Goal: Task Accomplishment & Management: Use online tool/utility

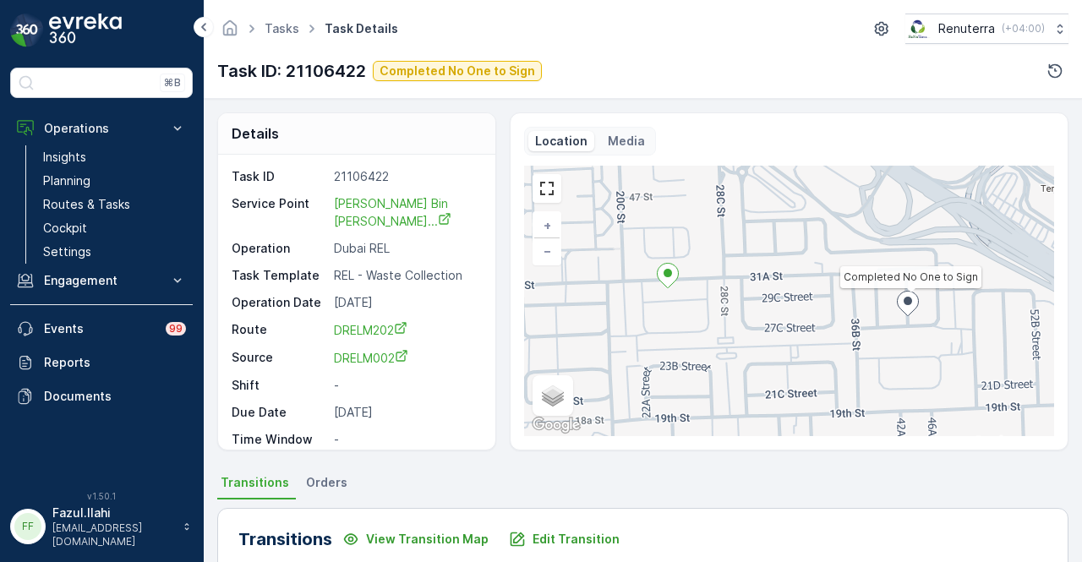
scroll to position [423, 0]
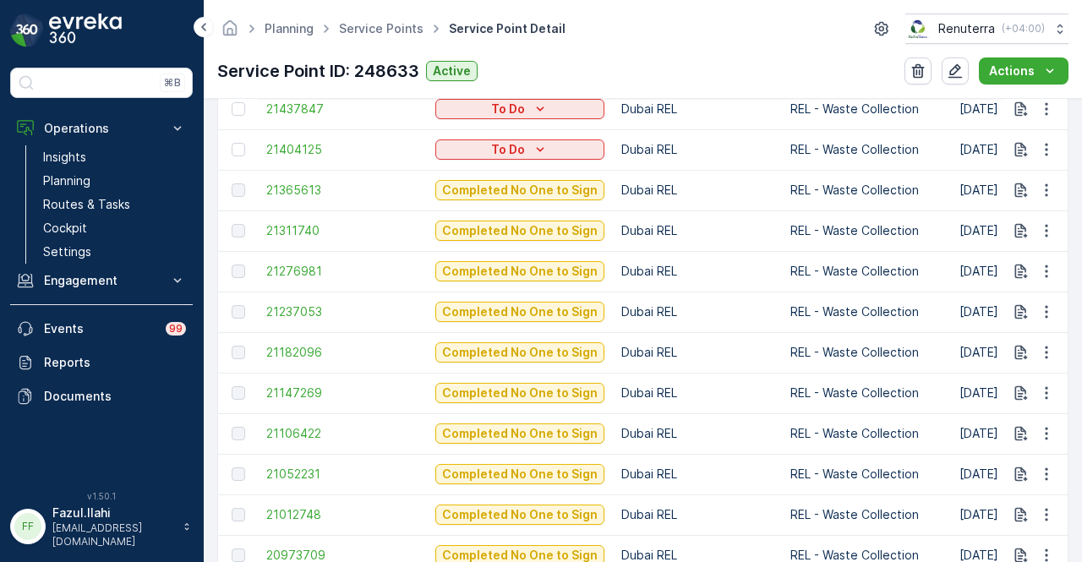
scroll to position [730, 0]
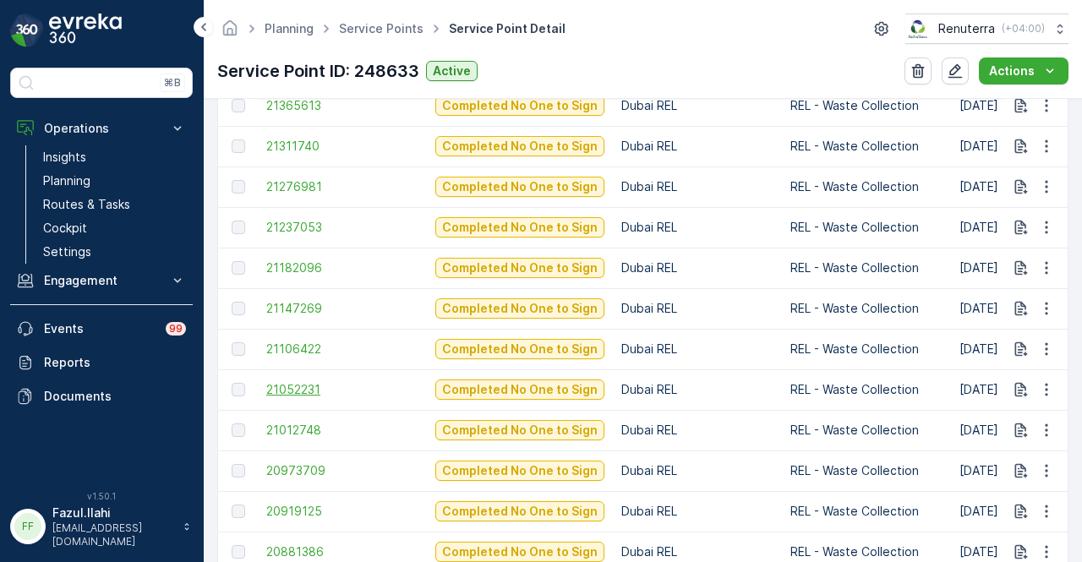
click at [296, 393] on span "21052231" at bounding box center [342, 389] width 152 height 17
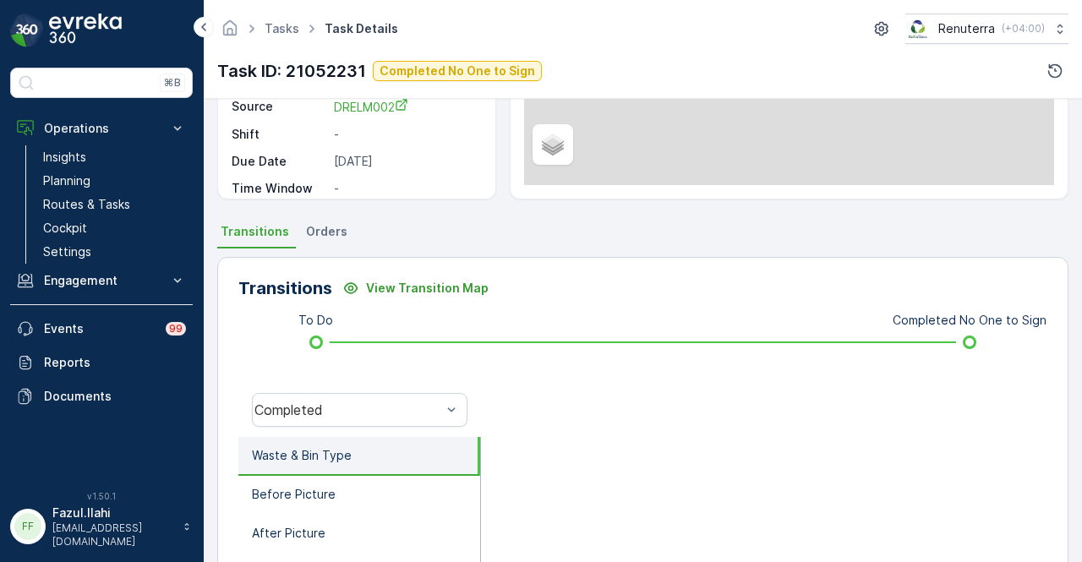
scroll to position [254, 0]
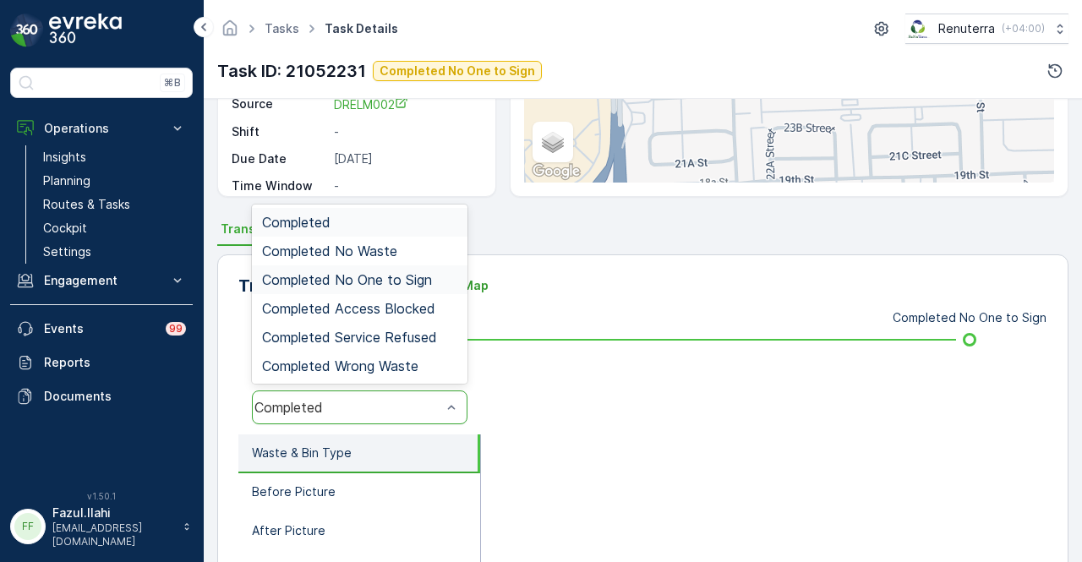
click at [423, 285] on span "Completed No One to Sign" at bounding box center [347, 279] width 170 height 15
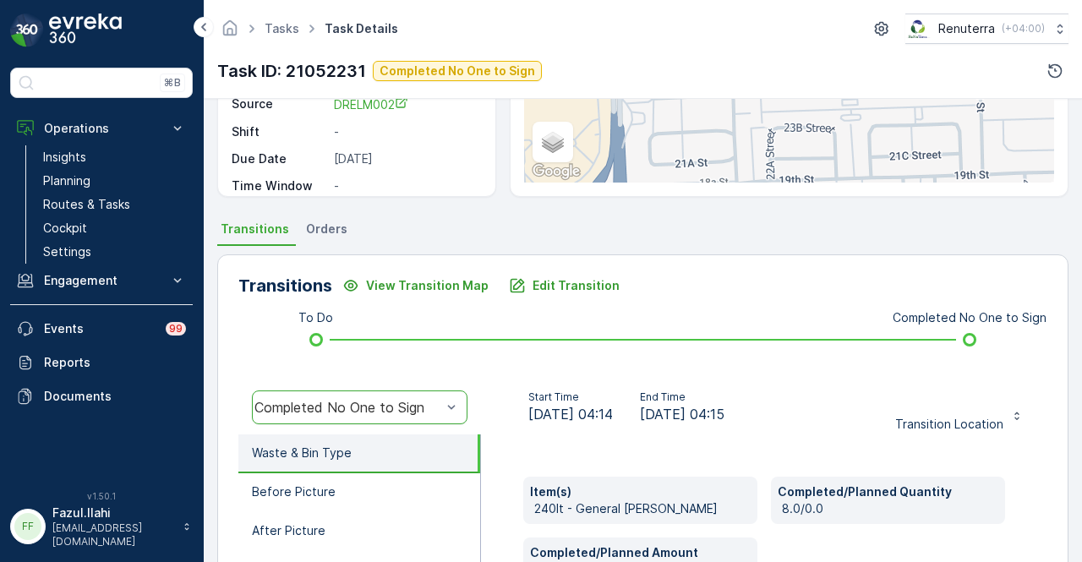
scroll to position [423, 0]
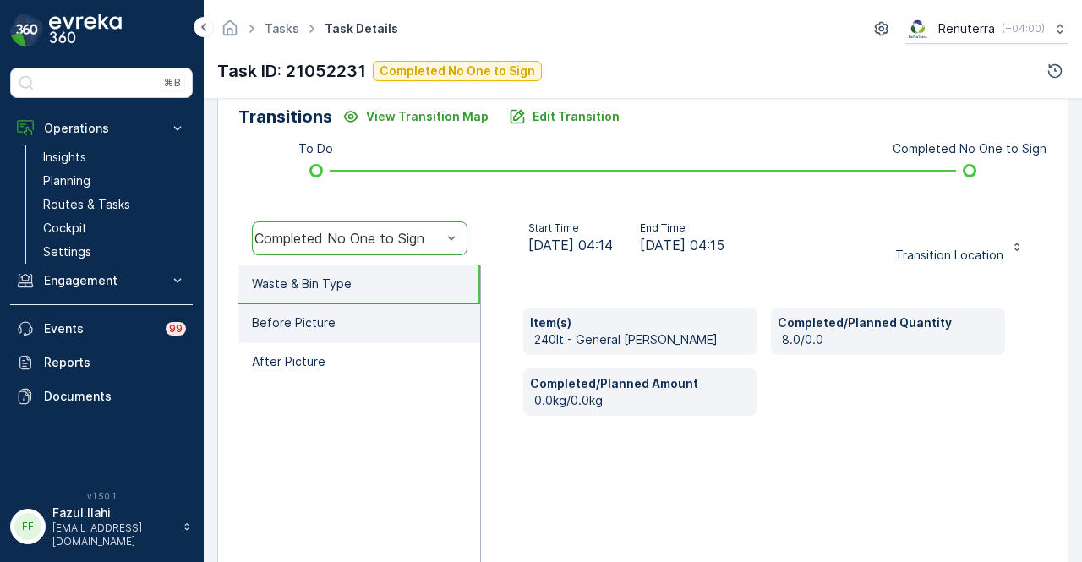
click at [377, 326] on li "Before Picture" at bounding box center [359, 323] width 242 height 39
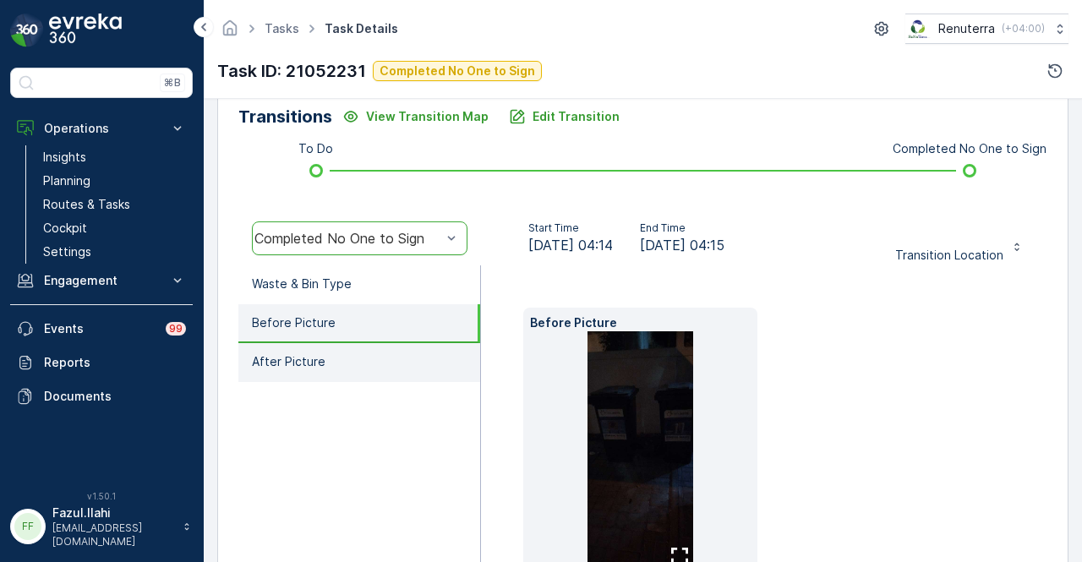
click at [372, 351] on li "After Picture" at bounding box center [359, 362] width 242 height 39
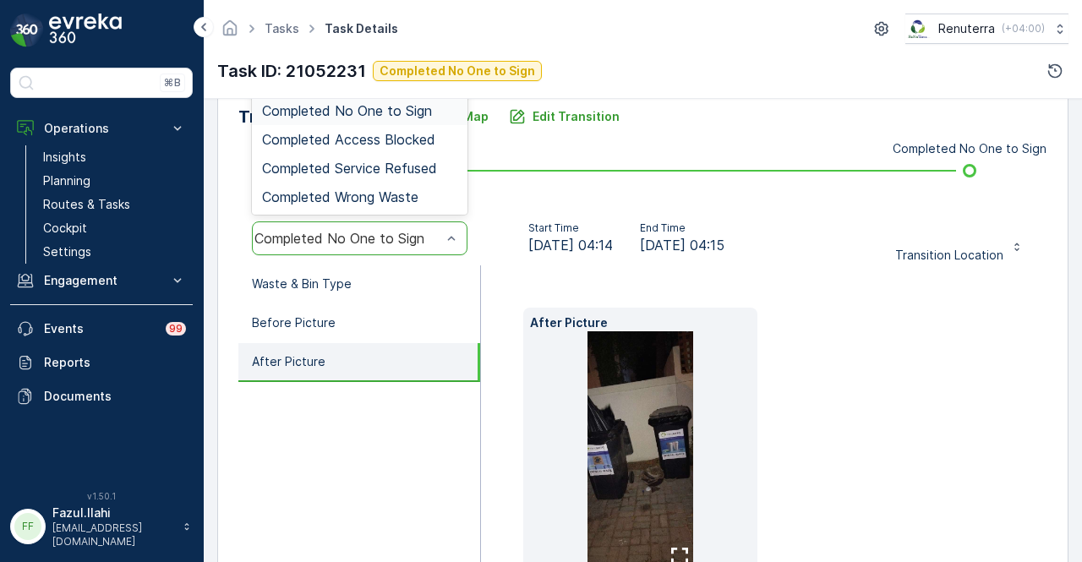
click at [405, 245] on div "Completed No One to Sign" at bounding box center [360, 238] width 216 height 34
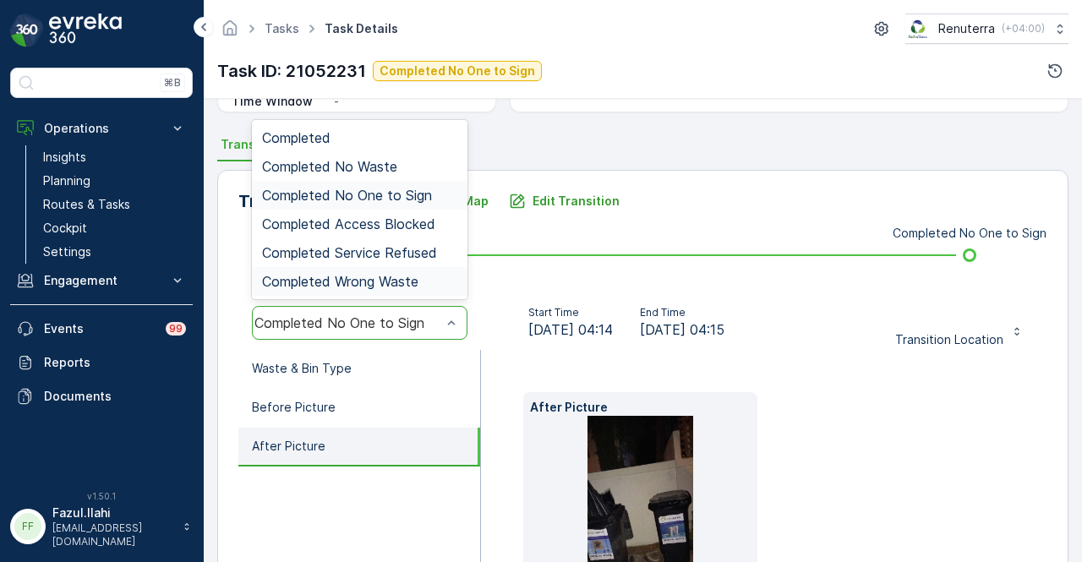
click at [497, 363] on div "After Picture" at bounding box center [764, 532] width 566 height 365
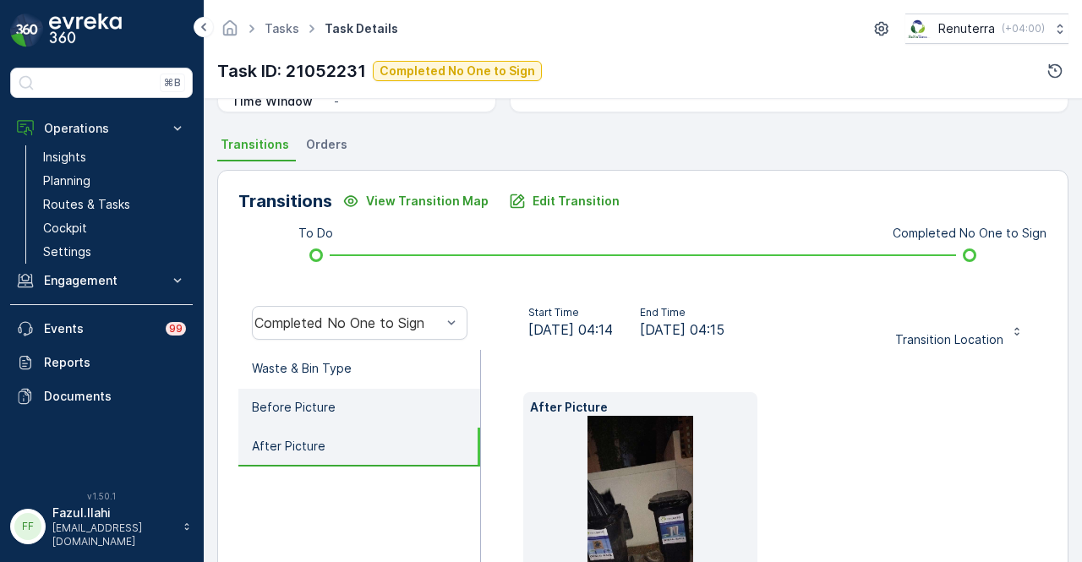
click at [385, 392] on li "Before Picture" at bounding box center [359, 408] width 242 height 39
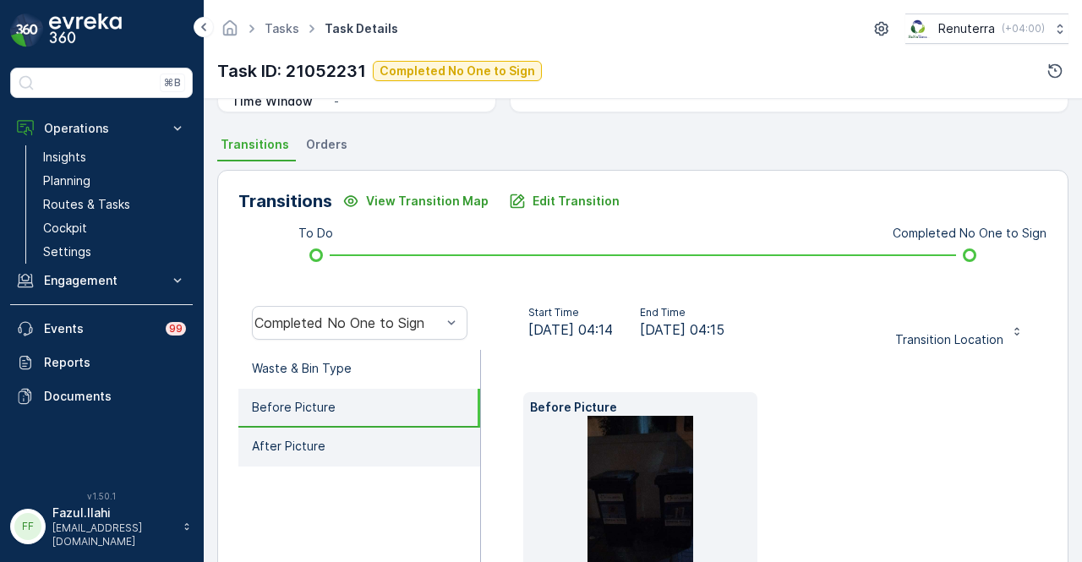
click at [385, 431] on li "After Picture" at bounding box center [359, 447] width 242 height 39
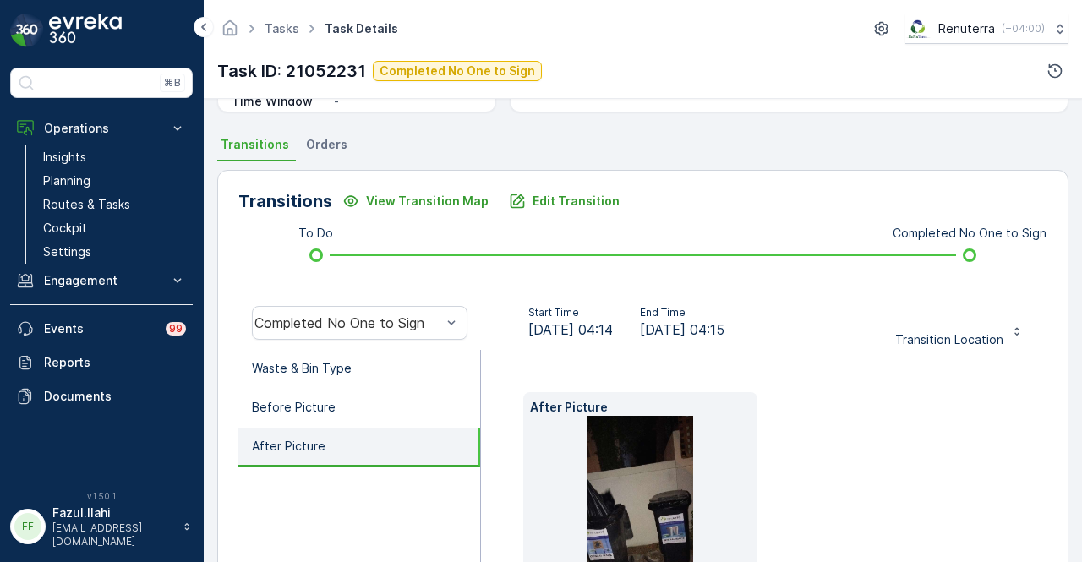
scroll to position [169, 0]
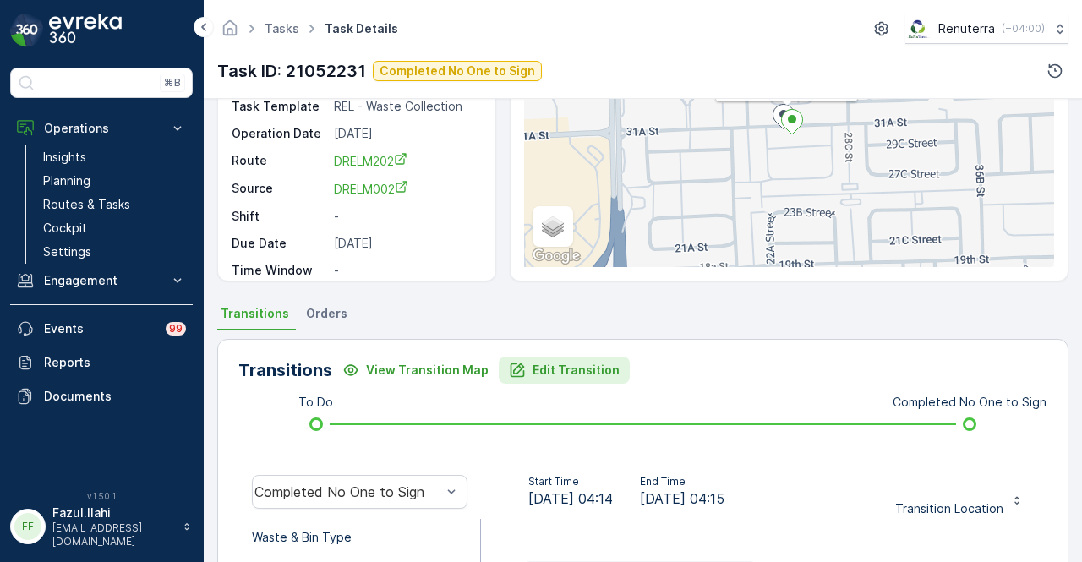
click at [532, 368] on p "Edit Transition" at bounding box center [575, 370] width 87 height 17
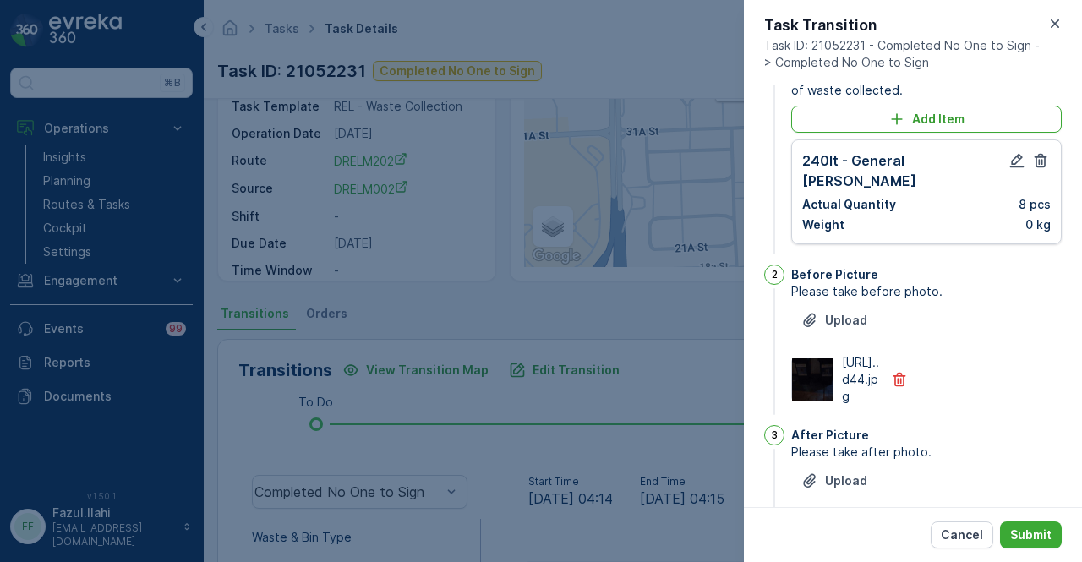
scroll to position [0, 0]
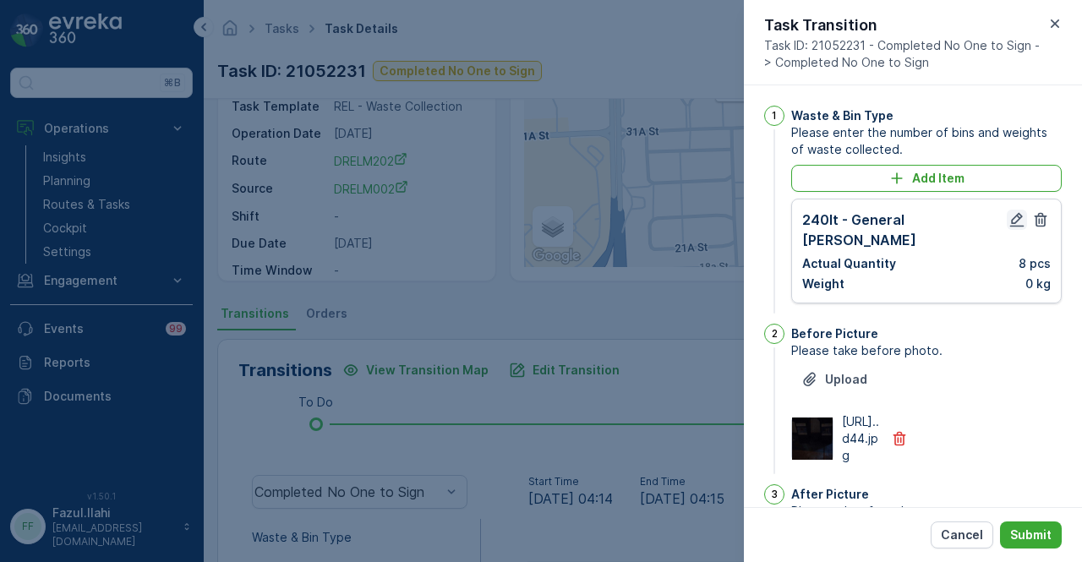
click at [1012, 219] on icon "button" at bounding box center [1016, 219] width 17 height 17
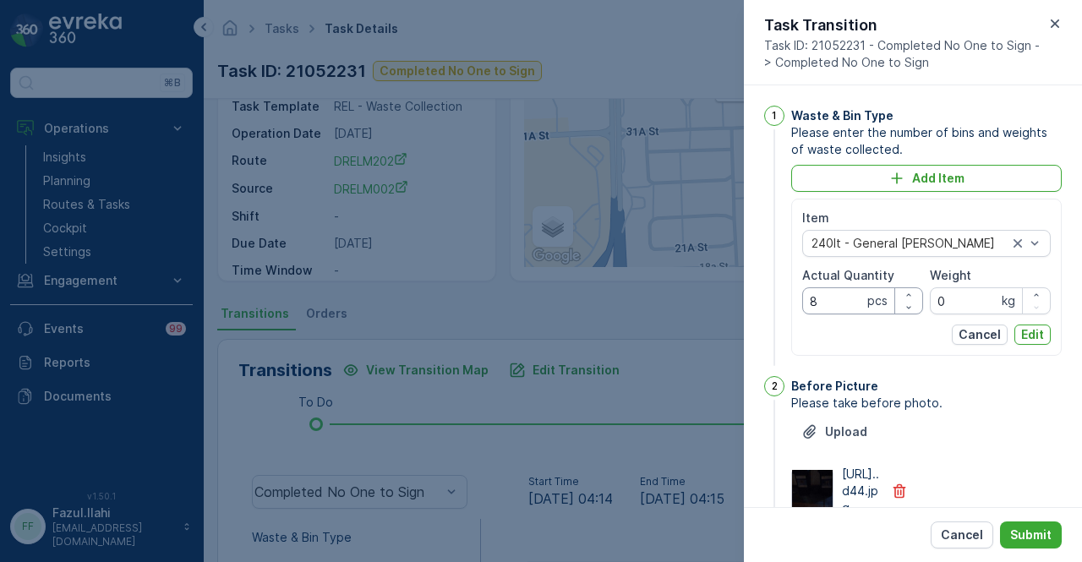
click at [840, 303] on Quantity "8" at bounding box center [862, 300] width 121 height 27
type Quantity "1"
click at [1040, 337] on p "Edit" at bounding box center [1032, 334] width 23 height 17
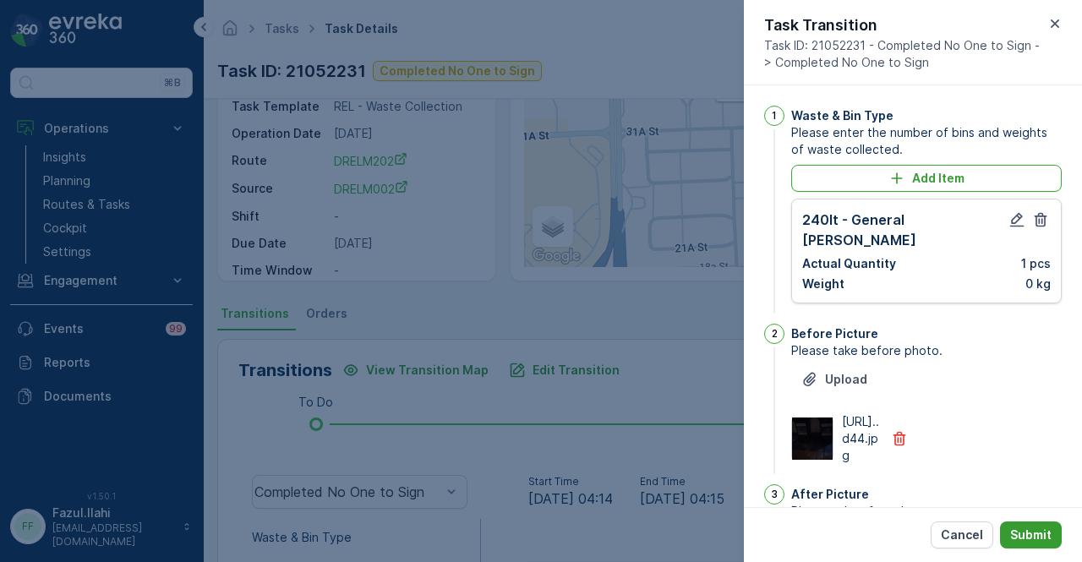
click at [1023, 533] on p "Submit" at bounding box center [1030, 535] width 41 height 17
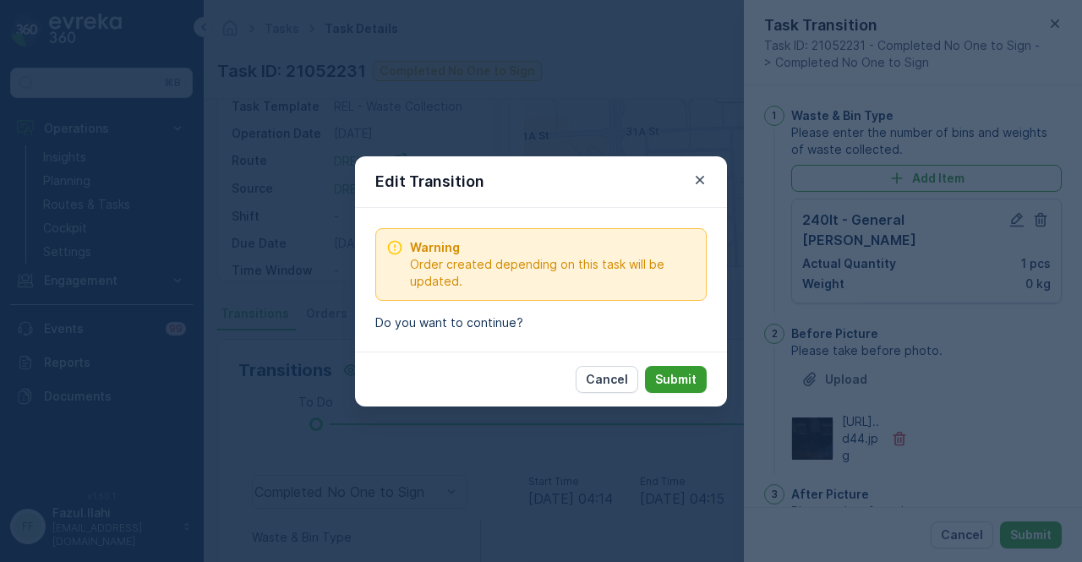
click at [702, 376] on button "Submit" at bounding box center [676, 379] width 62 height 27
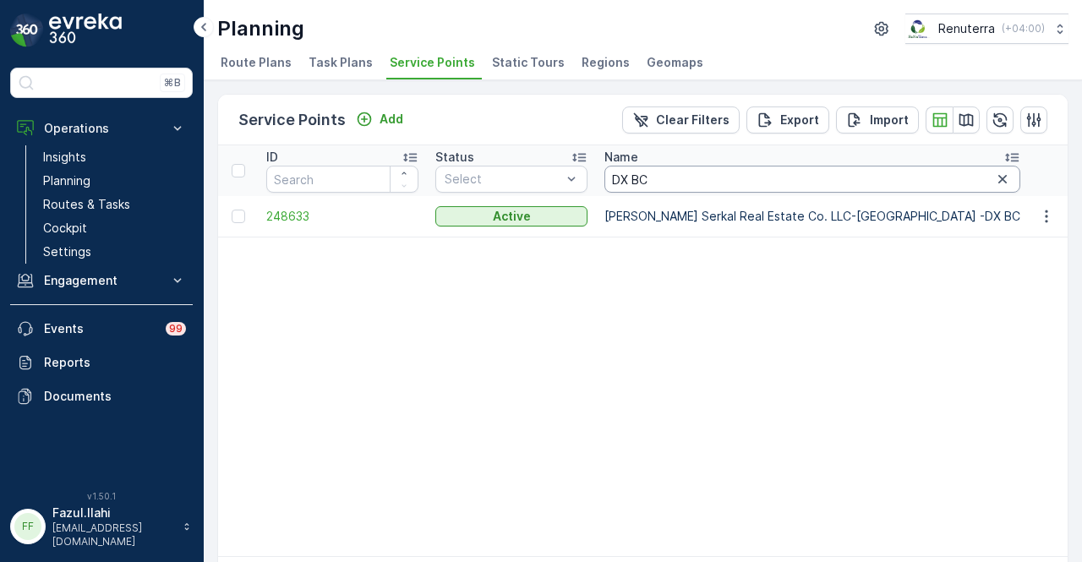
click at [701, 178] on input "DX BC" at bounding box center [812, 179] width 416 height 27
type input "D"
type input "jafff"
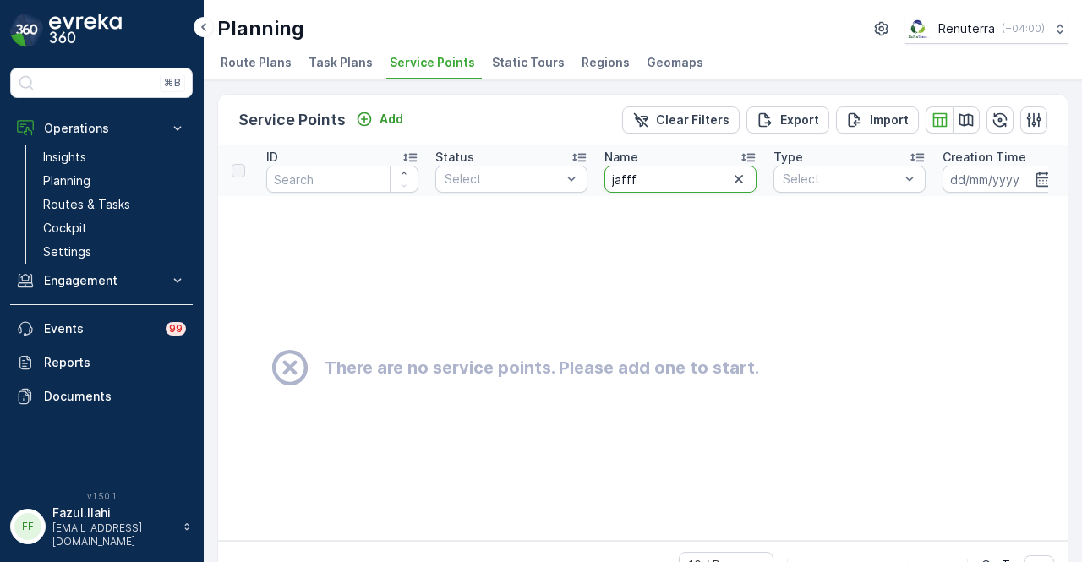
click at [701, 178] on input "jafff" at bounding box center [680, 179] width 152 height 27
type input "jaff"
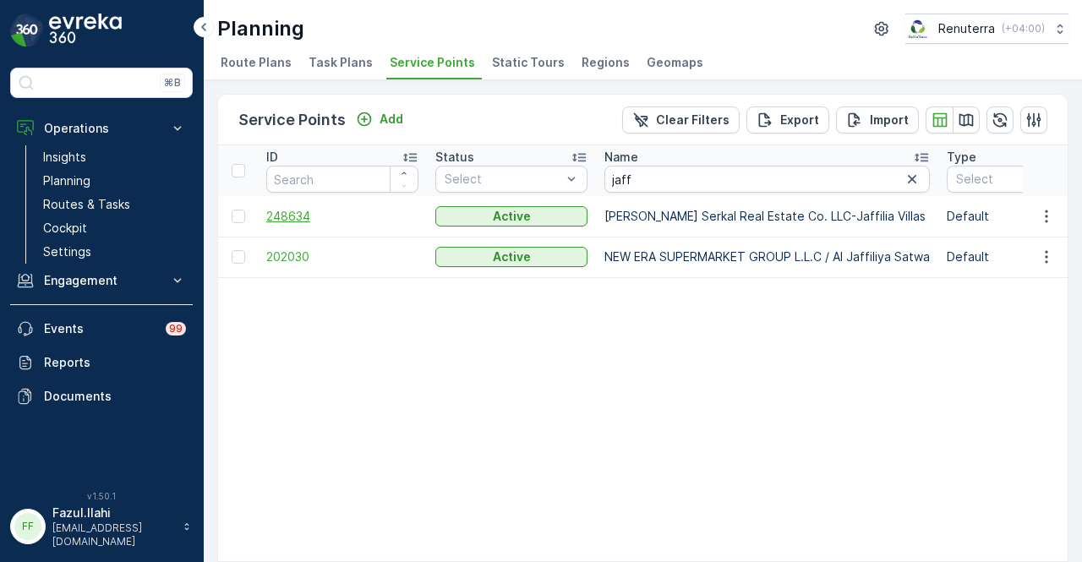
click at [310, 215] on span "248634" at bounding box center [342, 216] width 152 height 17
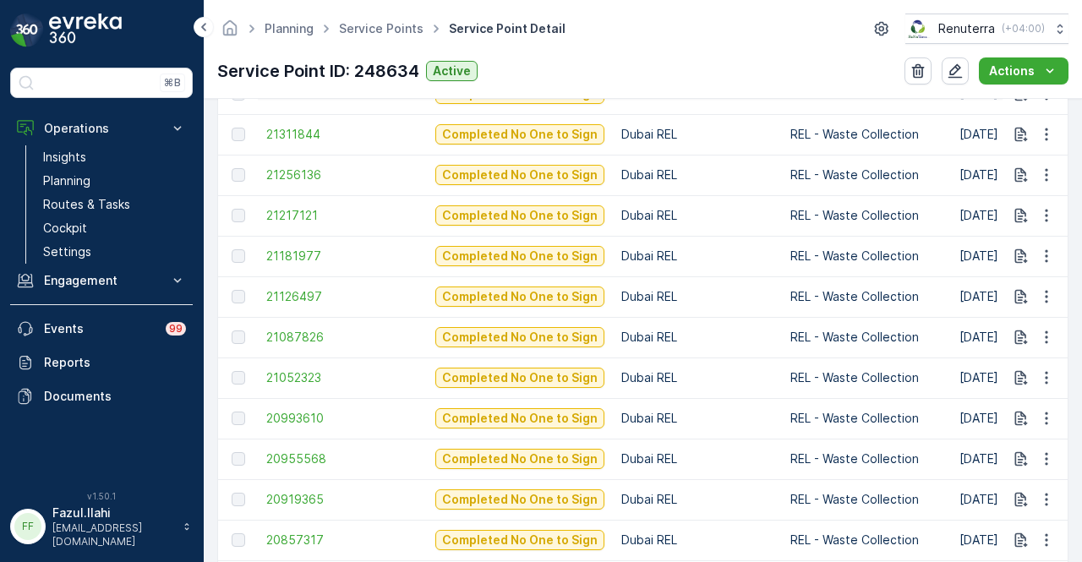
scroll to position [845, 0]
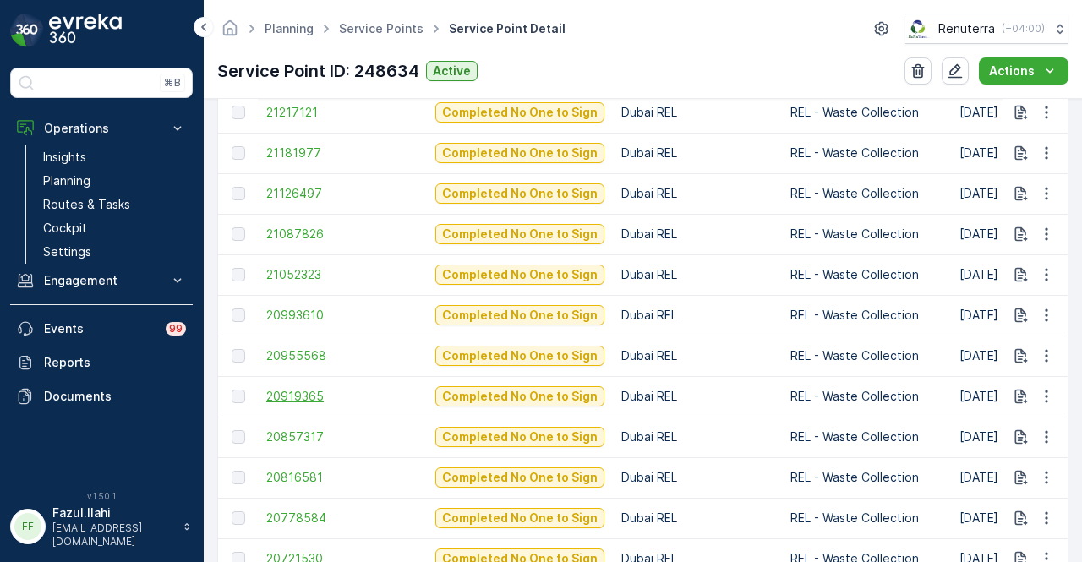
click at [281, 395] on span "20919365" at bounding box center [342, 396] width 152 height 17
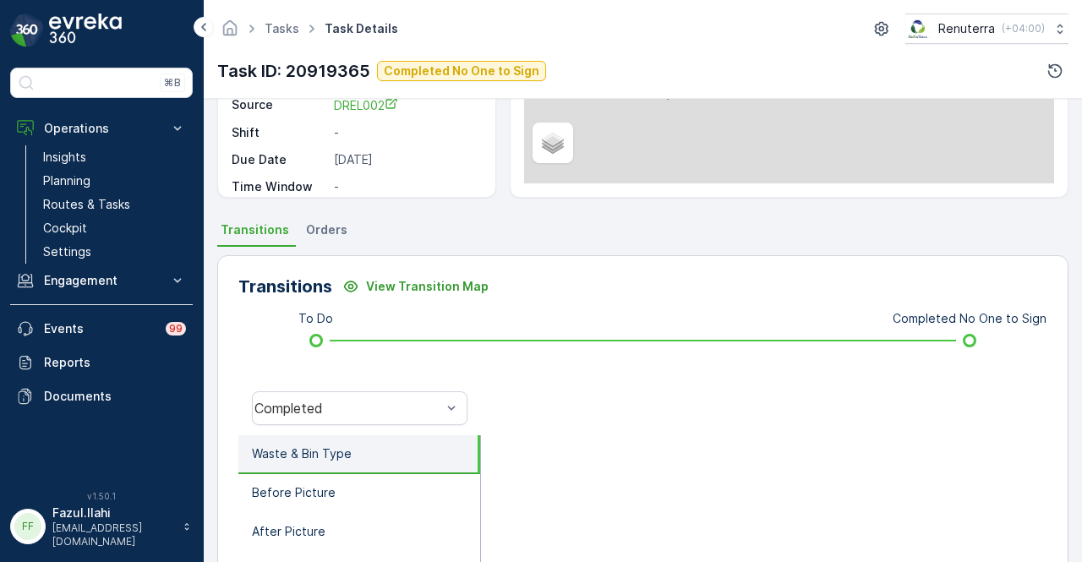
scroll to position [502, 0]
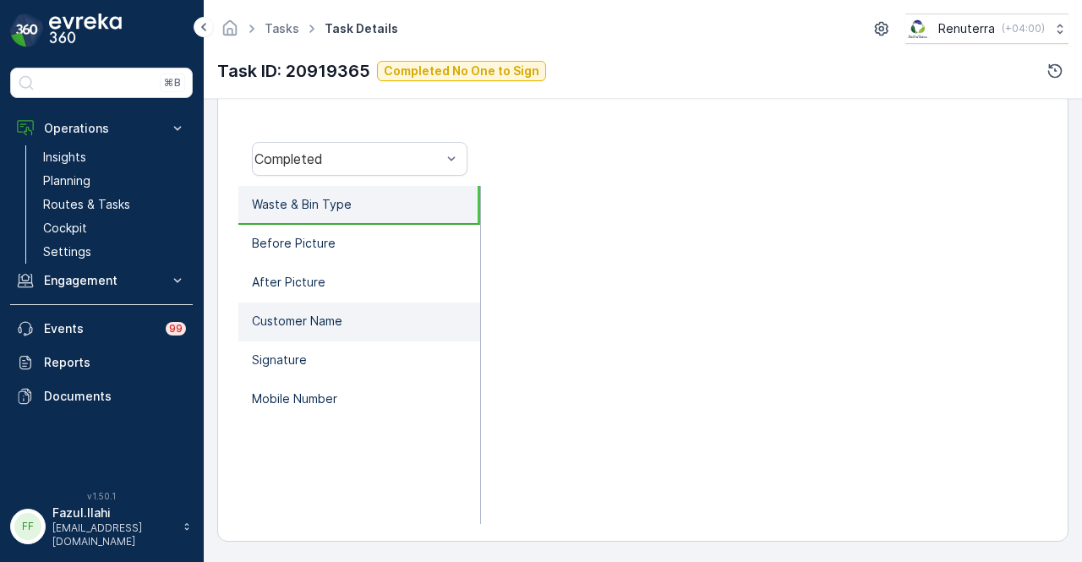
click at [378, 303] on li "Customer Name" at bounding box center [359, 322] width 242 height 39
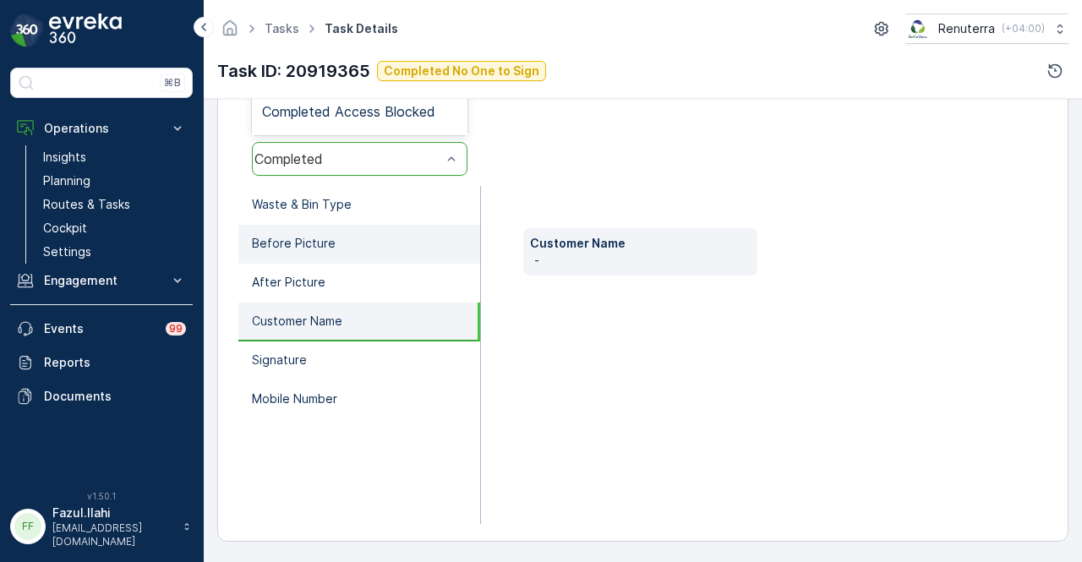
scroll to position [333, 0]
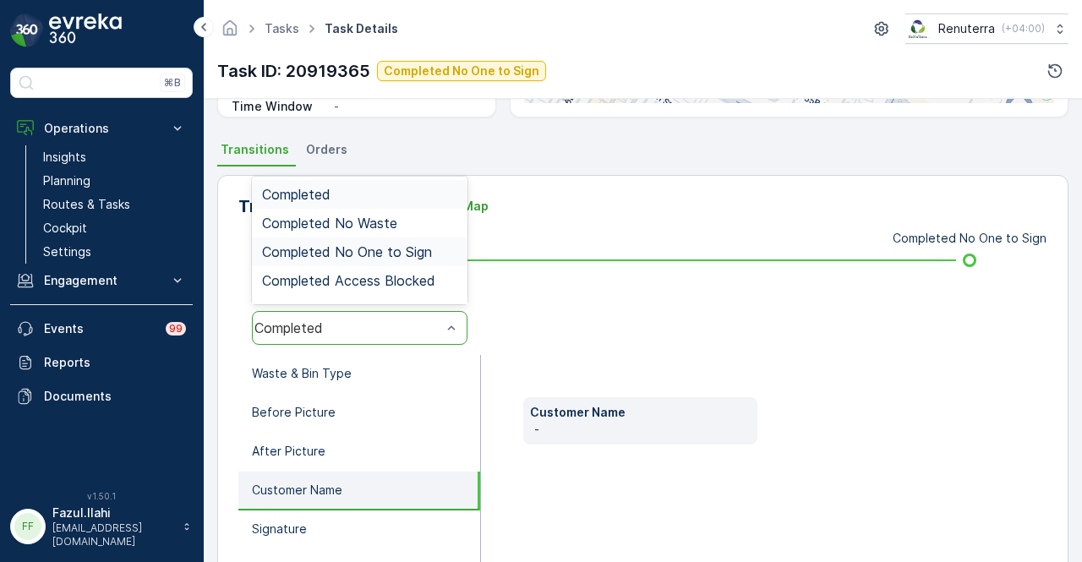
click at [416, 256] on span "Completed No One to Sign" at bounding box center [347, 251] width 170 height 15
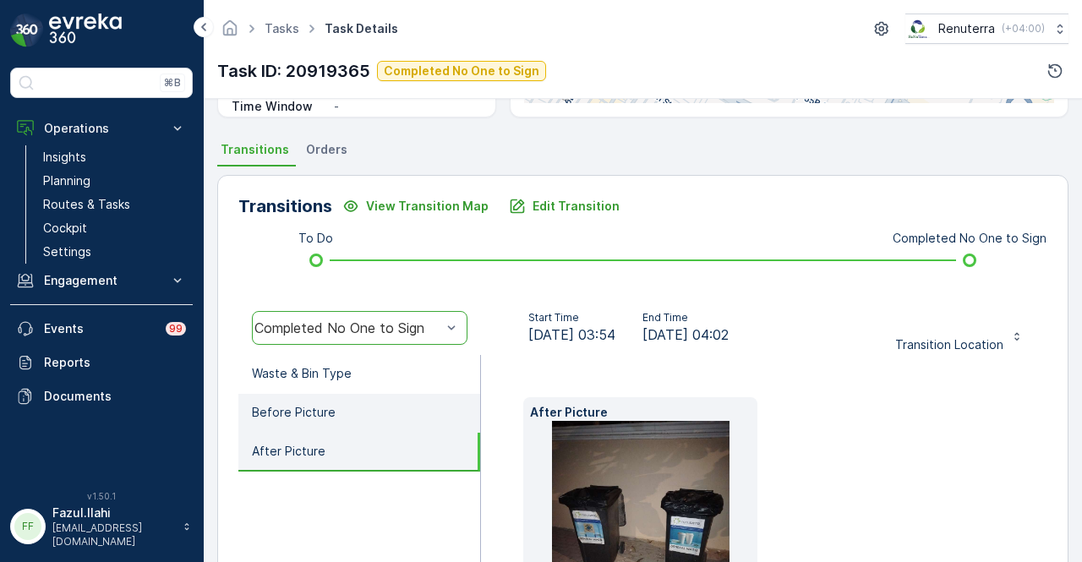
click at [384, 414] on li "Before Picture" at bounding box center [359, 413] width 242 height 39
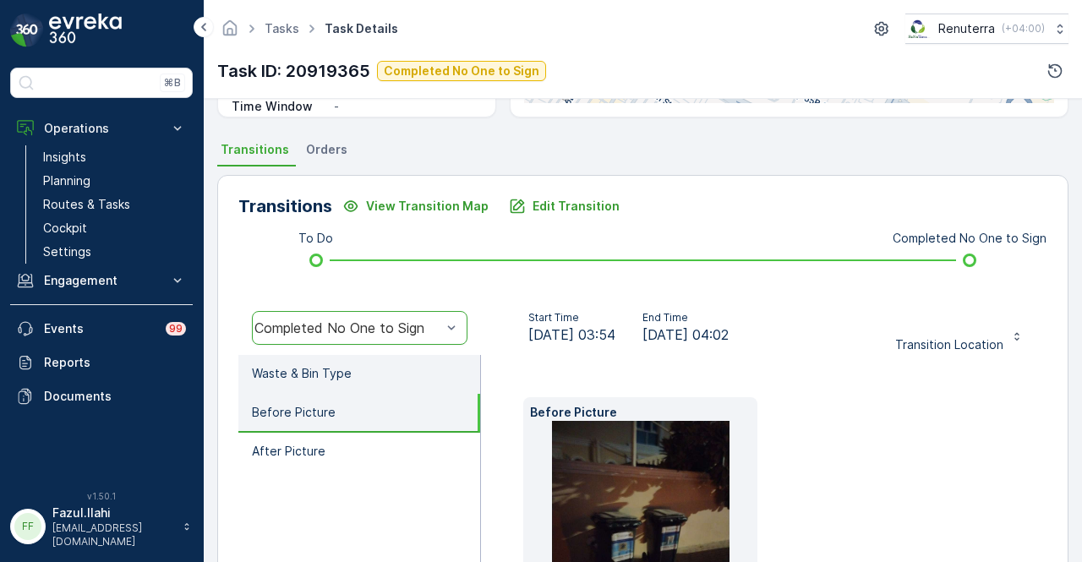
click at [402, 374] on li "Waste & Bin Type" at bounding box center [359, 374] width 242 height 39
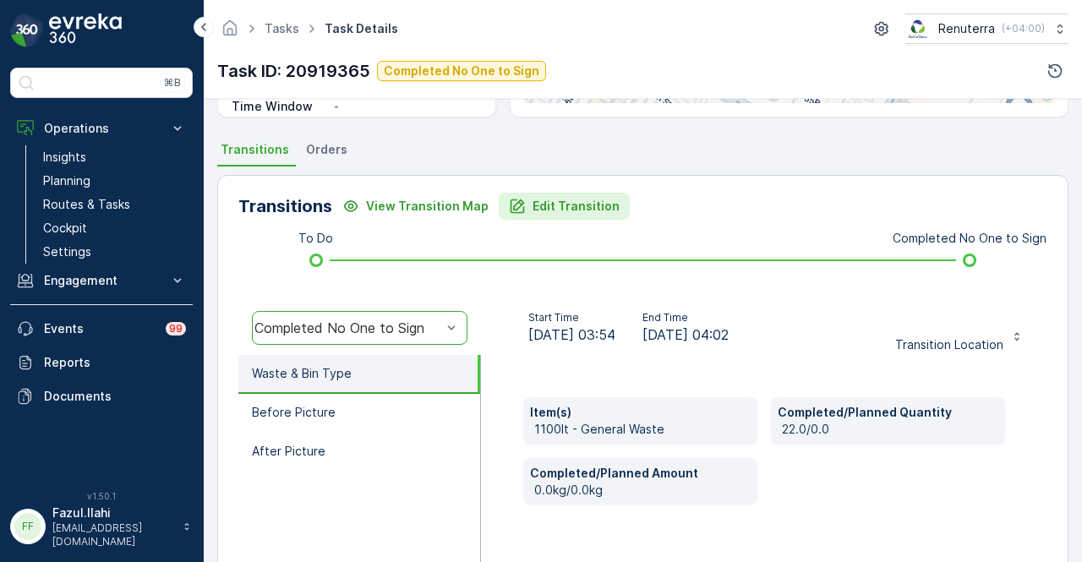
click at [571, 198] on p "Edit Transition" at bounding box center [575, 206] width 87 height 17
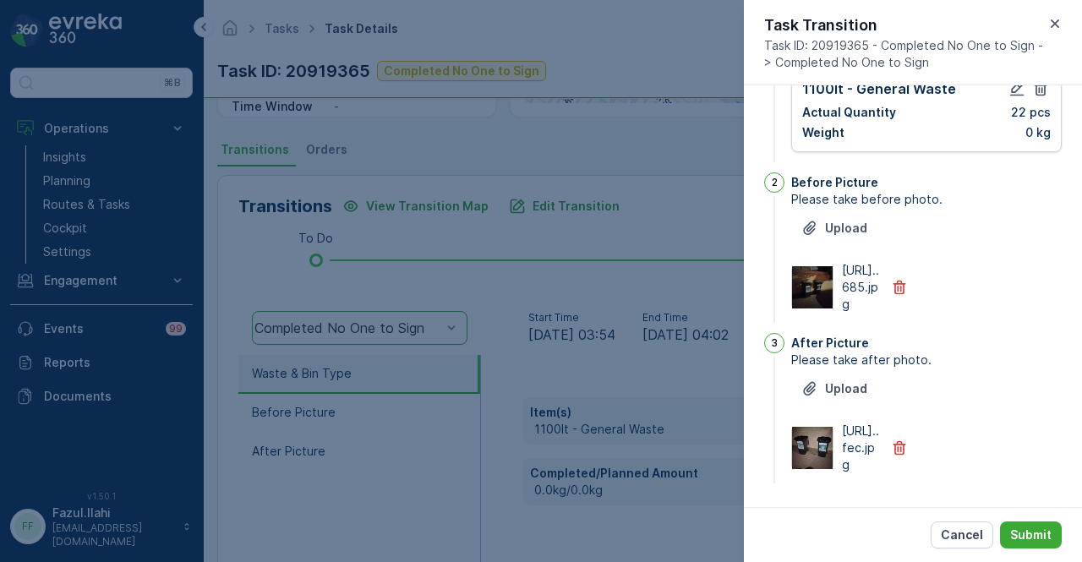
scroll to position [0, 0]
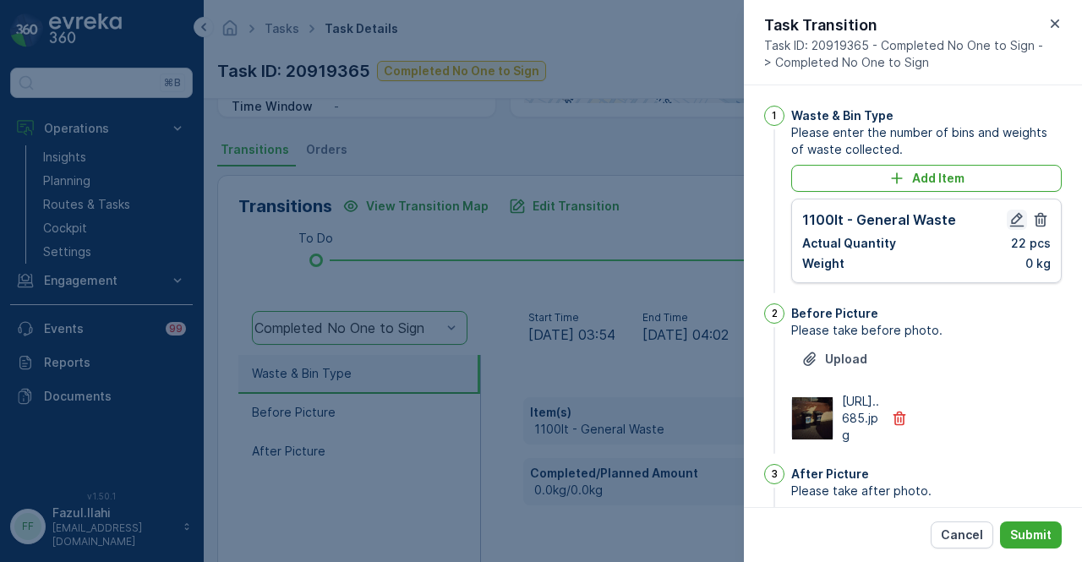
click at [1016, 226] on icon "button" at bounding box center [1017, 220] width 14 height 14
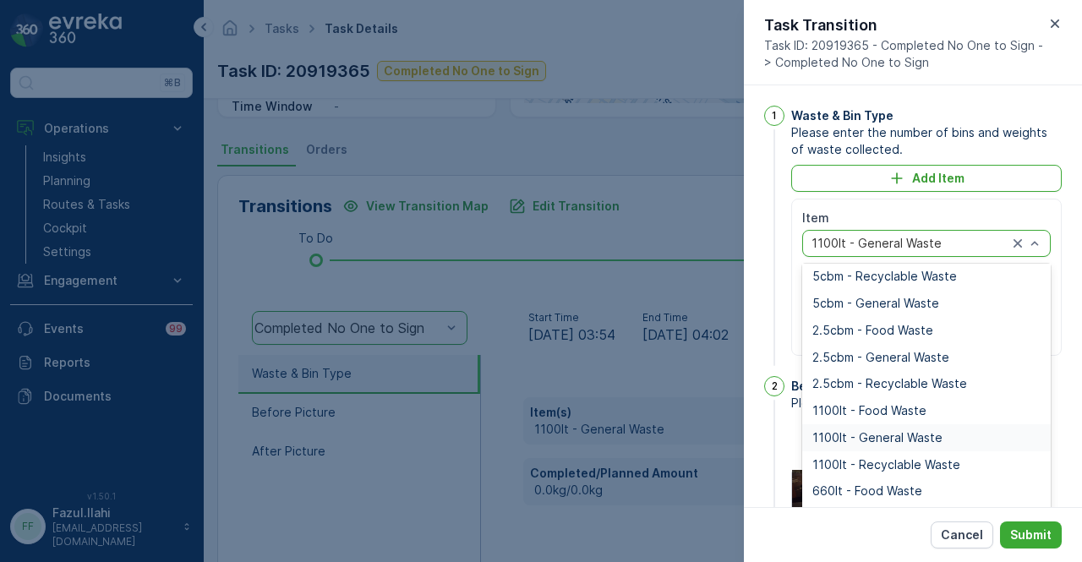
scroll to position [210, 0]
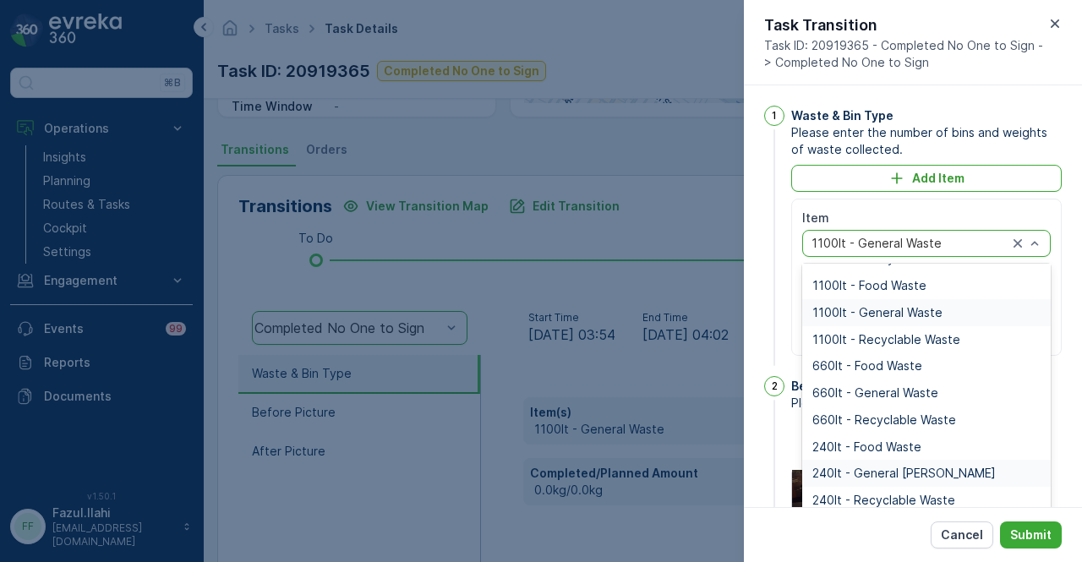
click at [933, 467] on span "240lt - General Waste" at bounding box center [903, 474] width 183 height 14
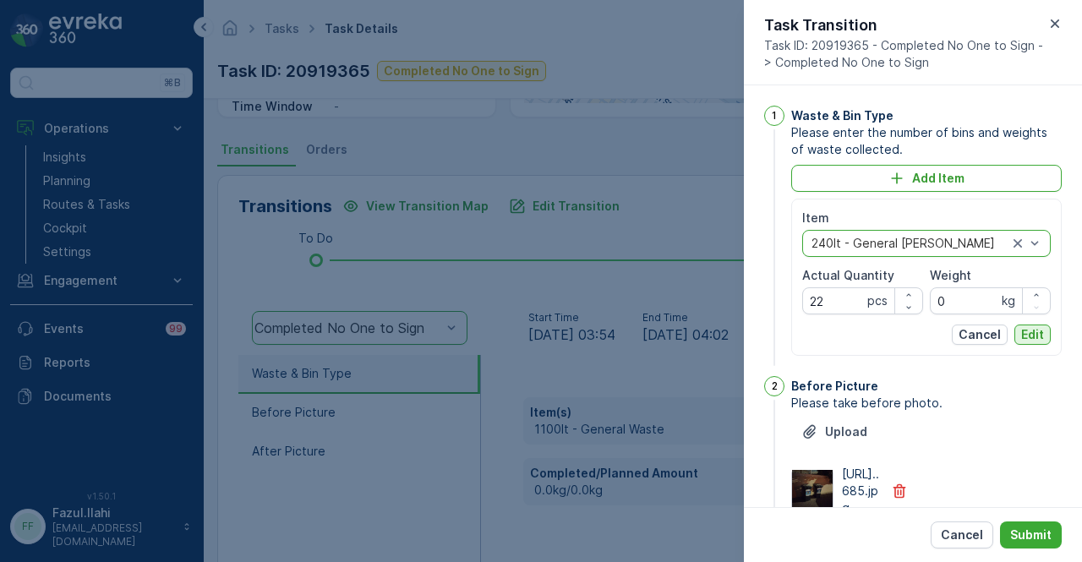
click at [1040, 334] on p "Edit" at bounding box center [1032, 334] width 23 height 17
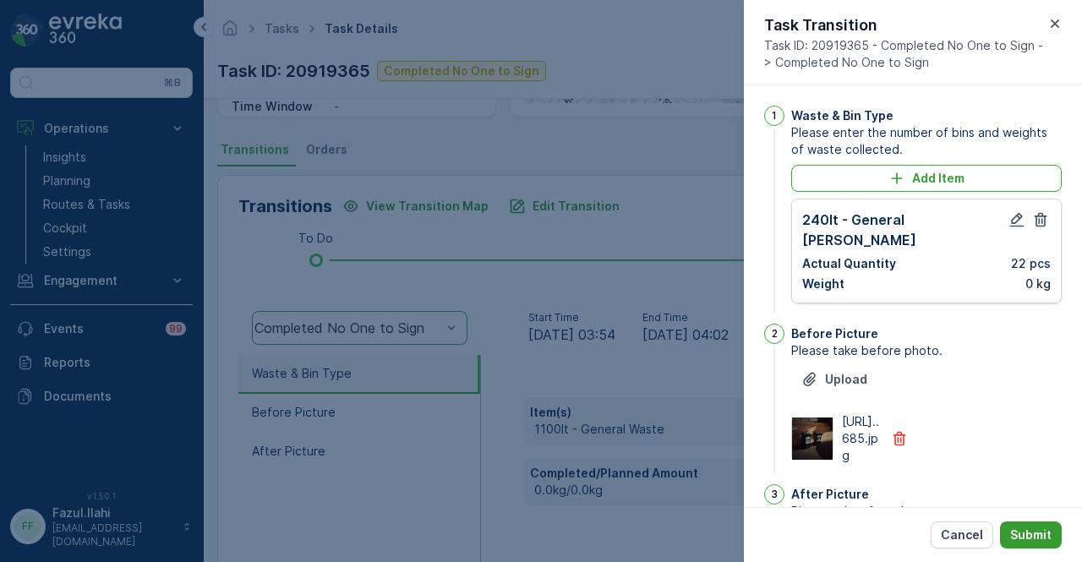
click at [1031, 543] on p "Submit" at bounding box center [1030, 535] width 41 height 17
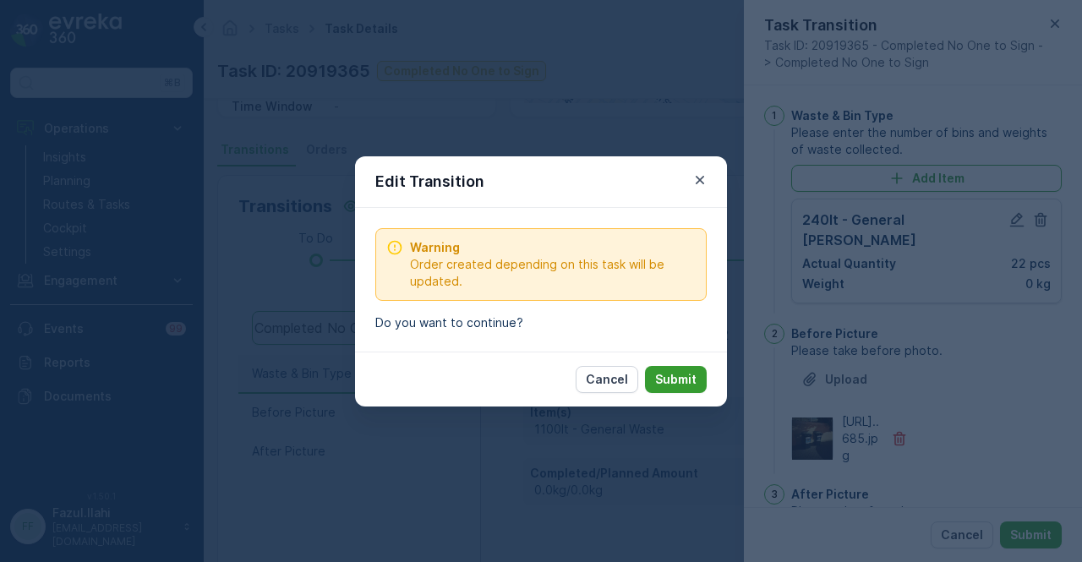
click at [688, 377] on p "Submit" at bounding box center [675, 379] width 41 height 17
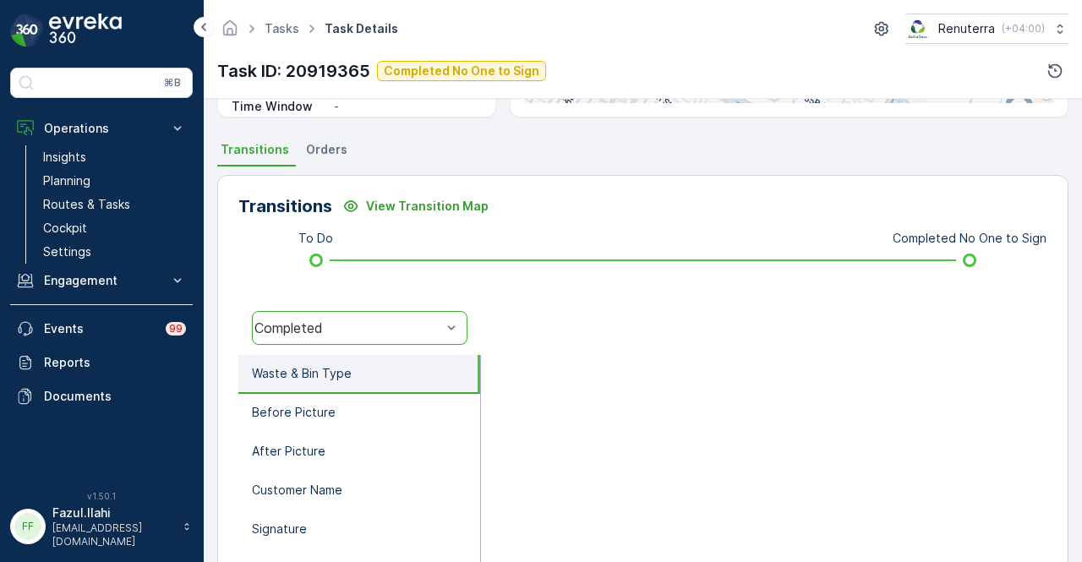
click at [560, 355] on div at bounding box center [764, 524] width 566 height 338
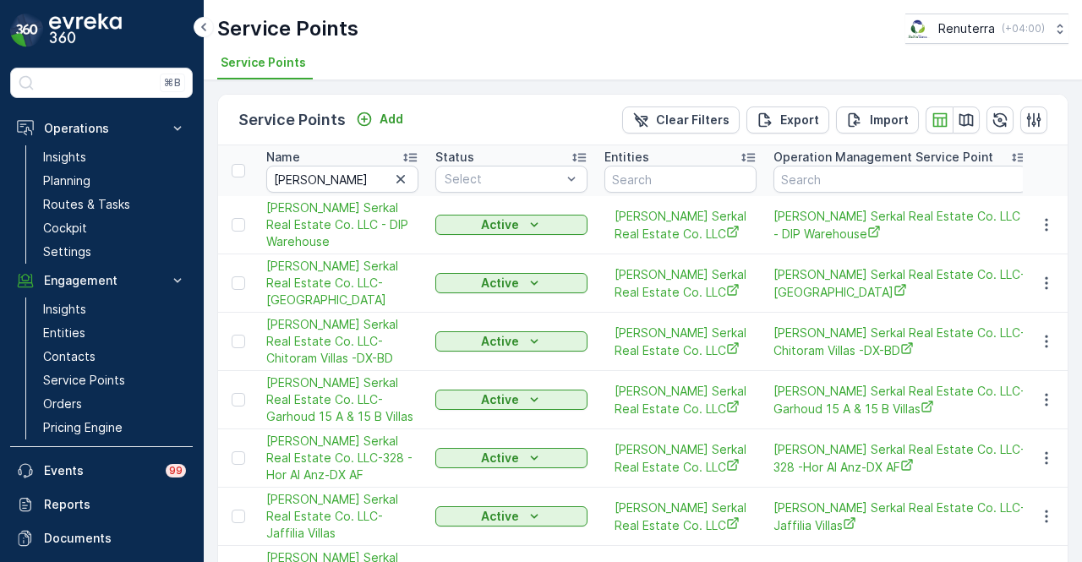
scroll to position [303, 0]
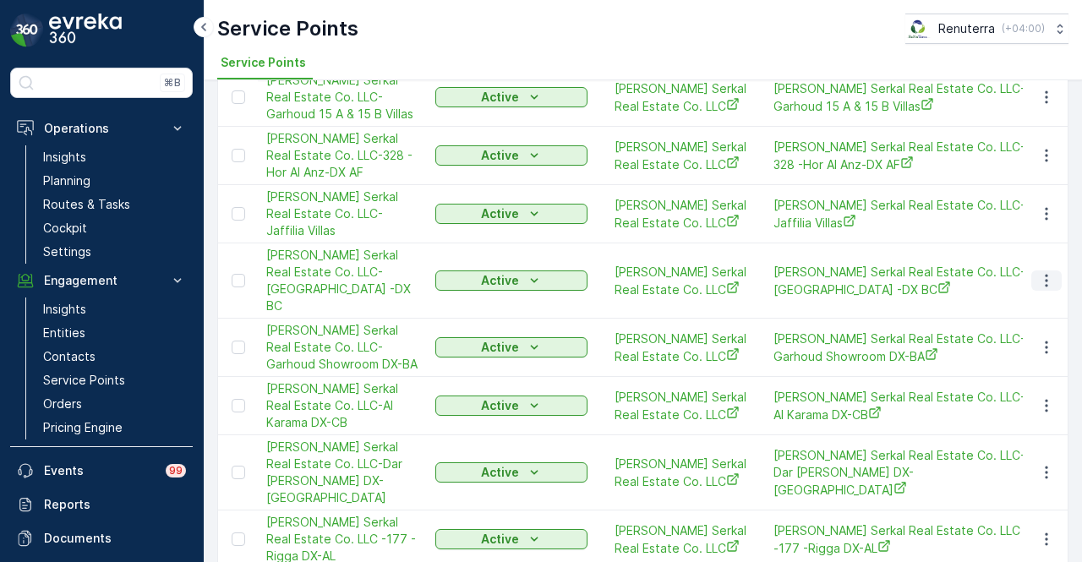
click at [1050, 289] on icon "button" at bounding box center [1046, 280] width 17 height 17
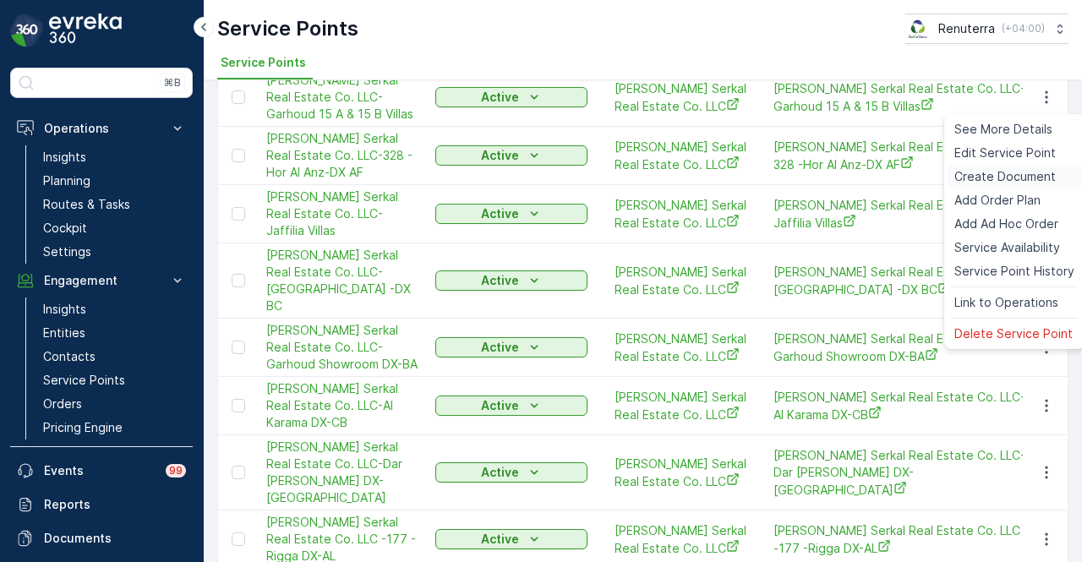
click at [1046, 182] on span "Create Document" at bounding box center [1004, 176] width 101 height 17
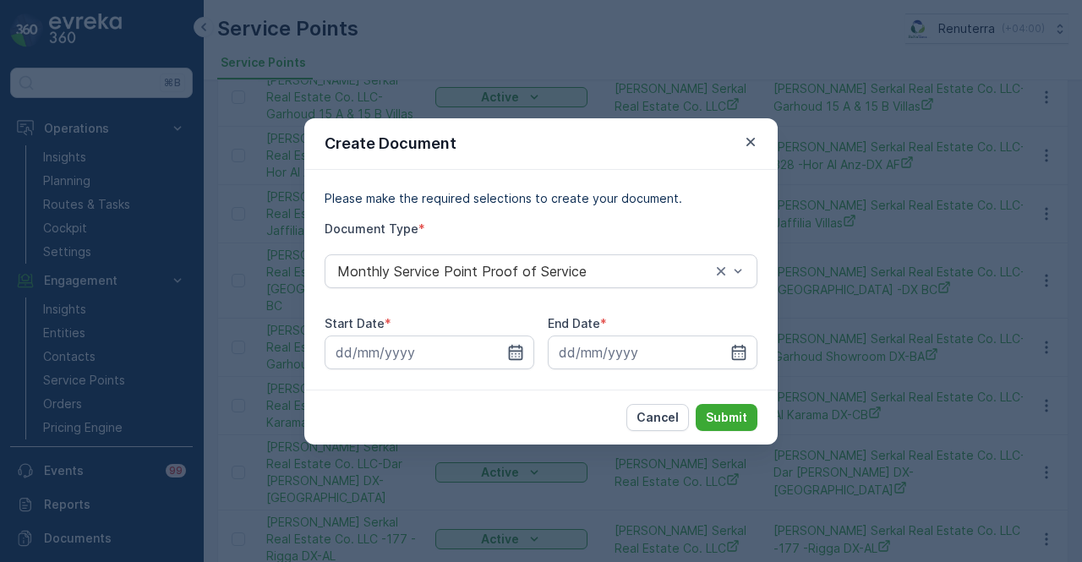
click at [521, 355] on icon "button" at bounding box center [516, 351] width 14 height 15
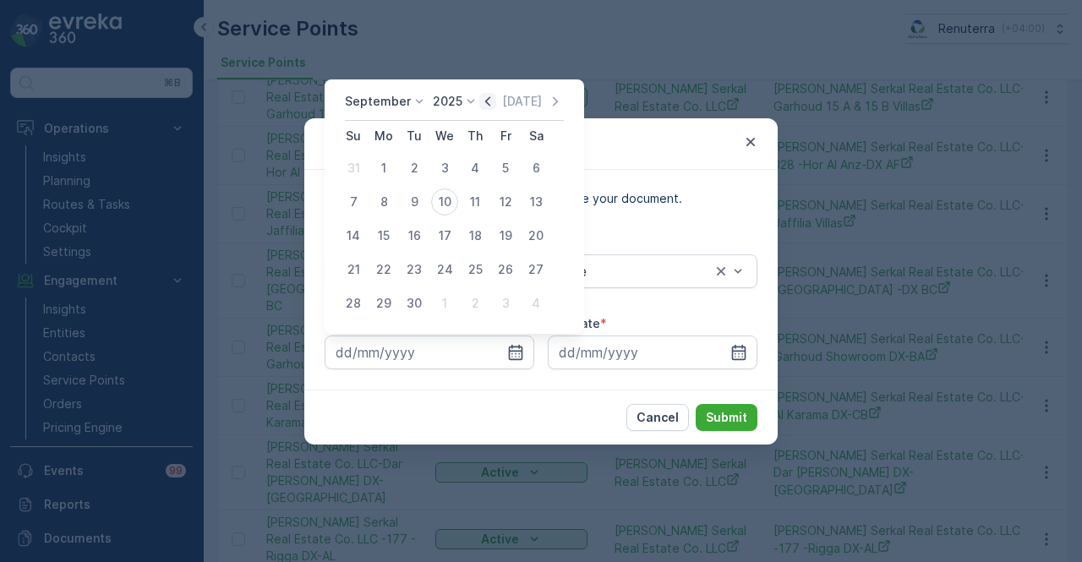
click at [482, 101] on icon "button" at bounding box center [487, 101] width 17 height 17
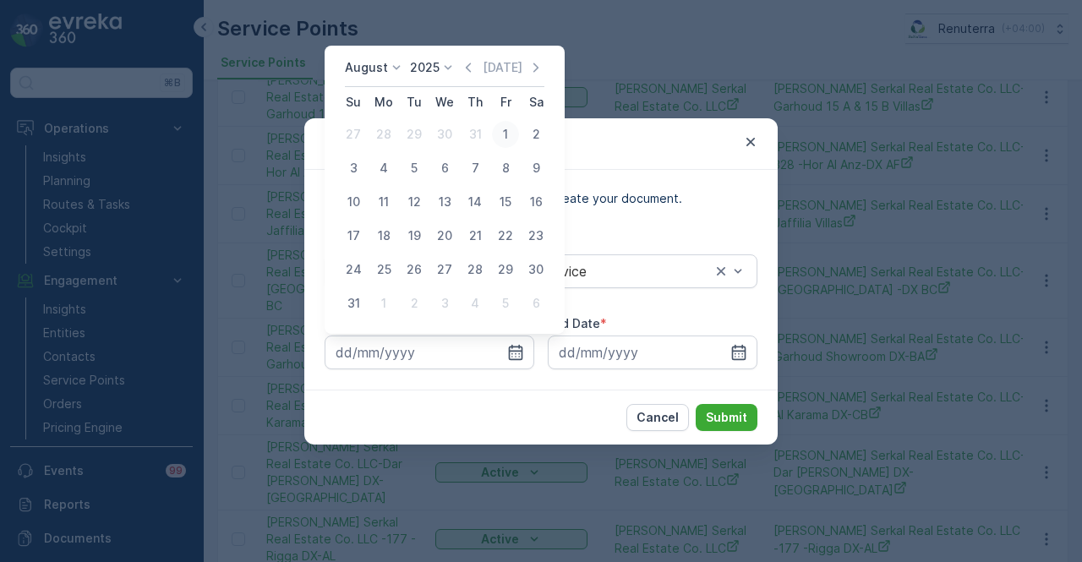
click at [510, 133] on div "1" at bounding box center [505, 134] width 27 height 27
type input "01.08.2025"
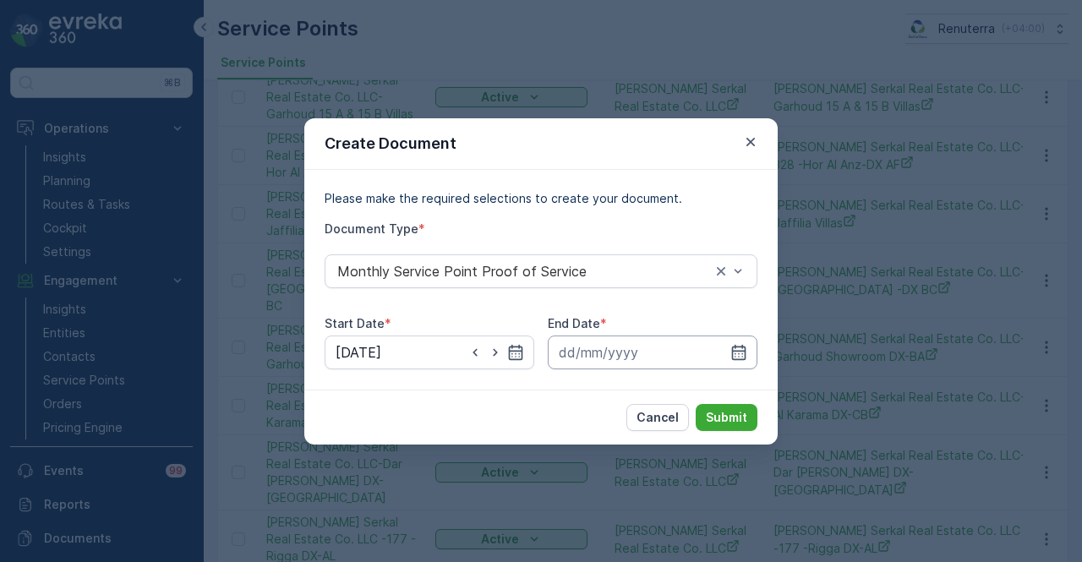
drag, startPoint x: 749, startPoint y: 357, endPoint x: 749, endPoint y: 338, distance: 19.4
click at [750, 354] on input at bounding box center [653, 353] width 210 height 34
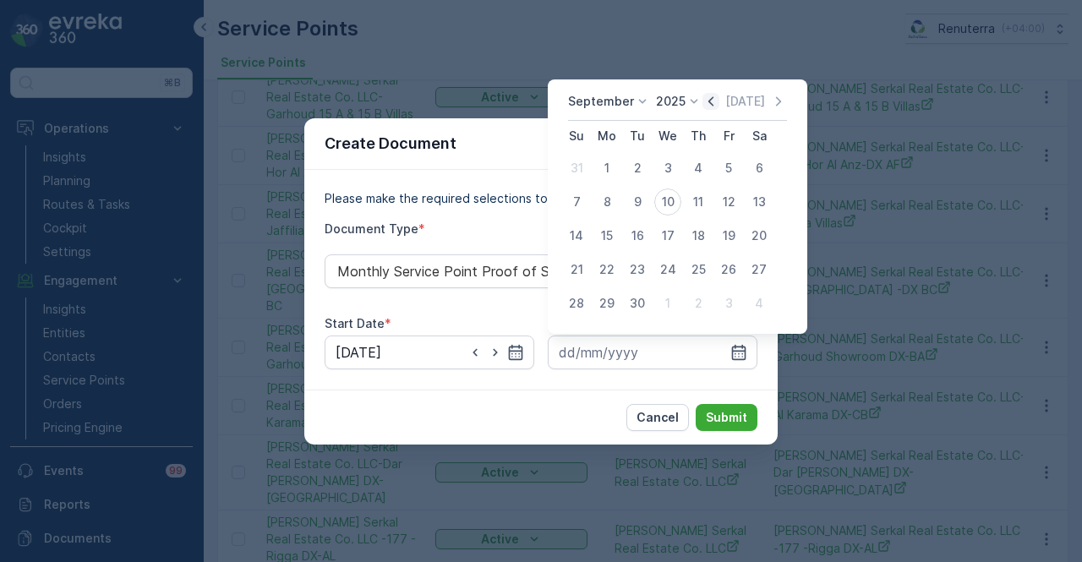
click at [707, 102] on icon "button" at bounding box center [710, 101] width 17 height 17
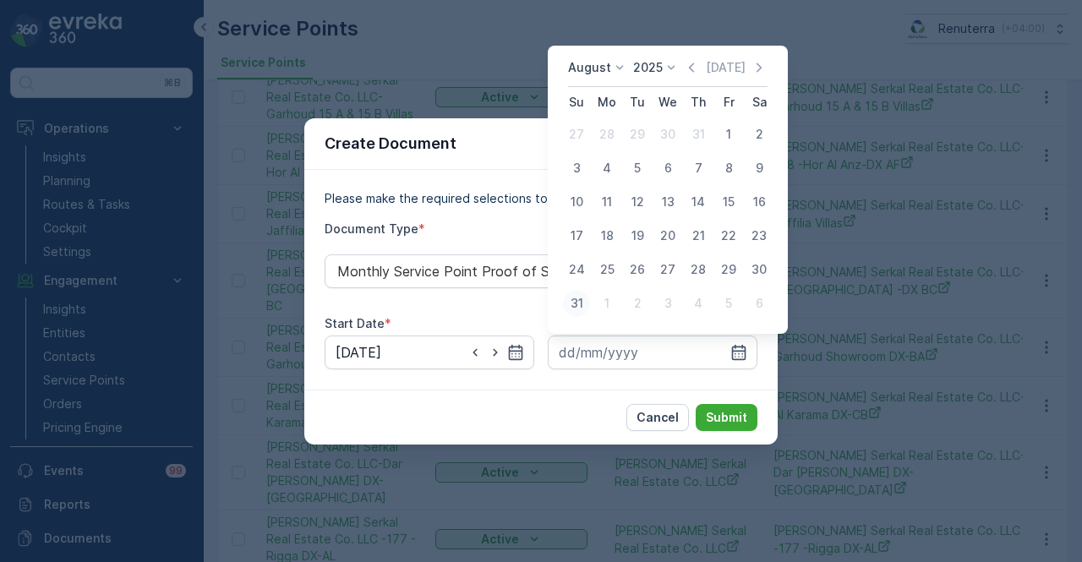
drag, startPoint x: 590, startPoint y: 298, endPoint x: 733, endPoint y: 407, distance: 179.2
click at [590, 300] on button "31" at bounding box center [576, 303] width 30 height 30
type input "31.08.2025"
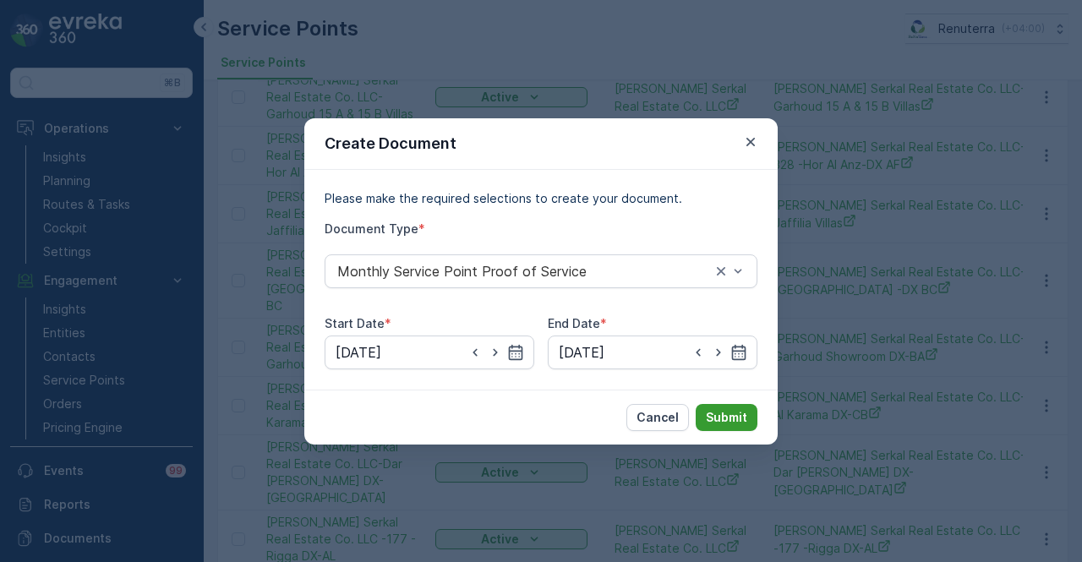
click at [746, 413] on p "Submit" at bounding box center [726, 417] width 41 height 17
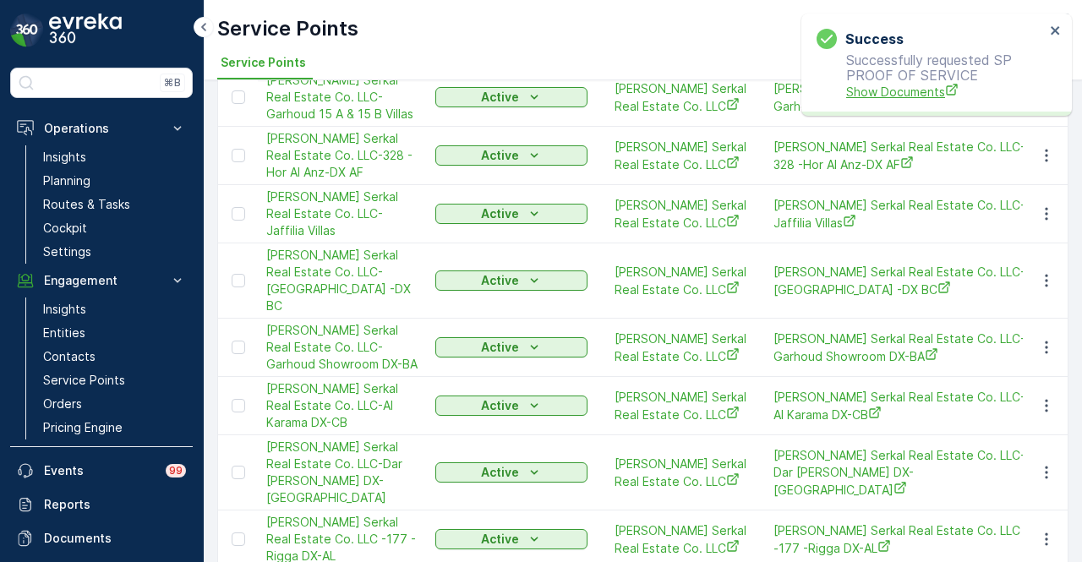
click at [924, 83] on span "Show Documents" at bounding box center [945, 92] width 199 height 18
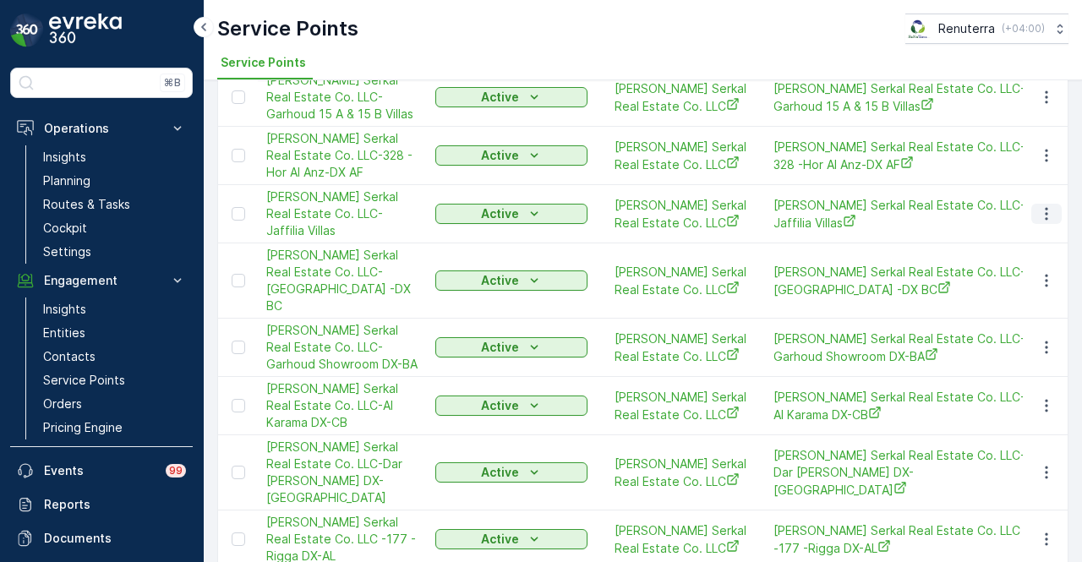
click at [1038, 222] on icon "button" at bounding box center [1046, 213] width 17 height 17
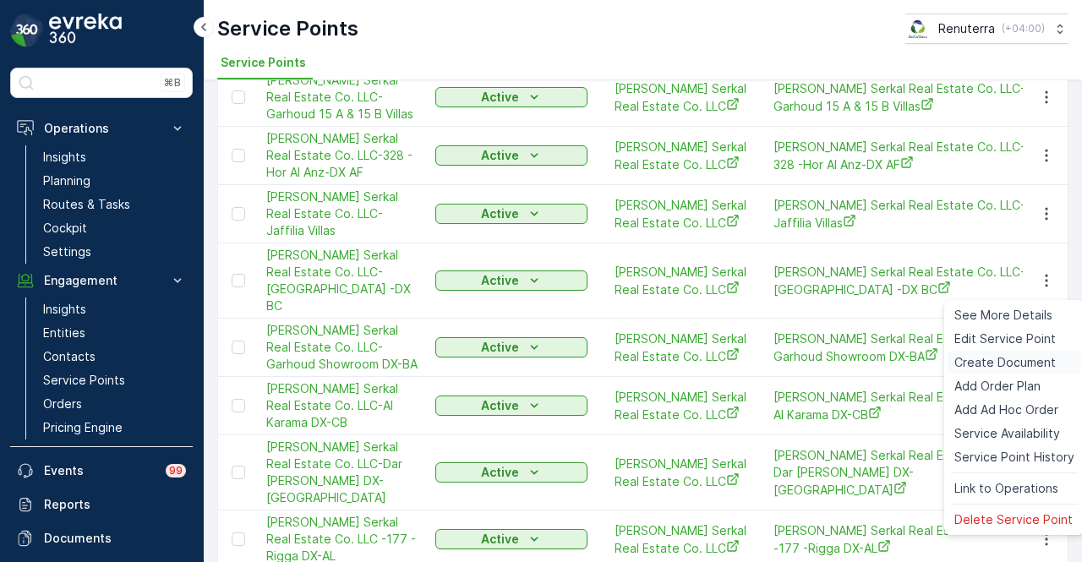
click at [1015, 361] on span "Create Document" at bounding box center [1004, 362] width 101 height 17
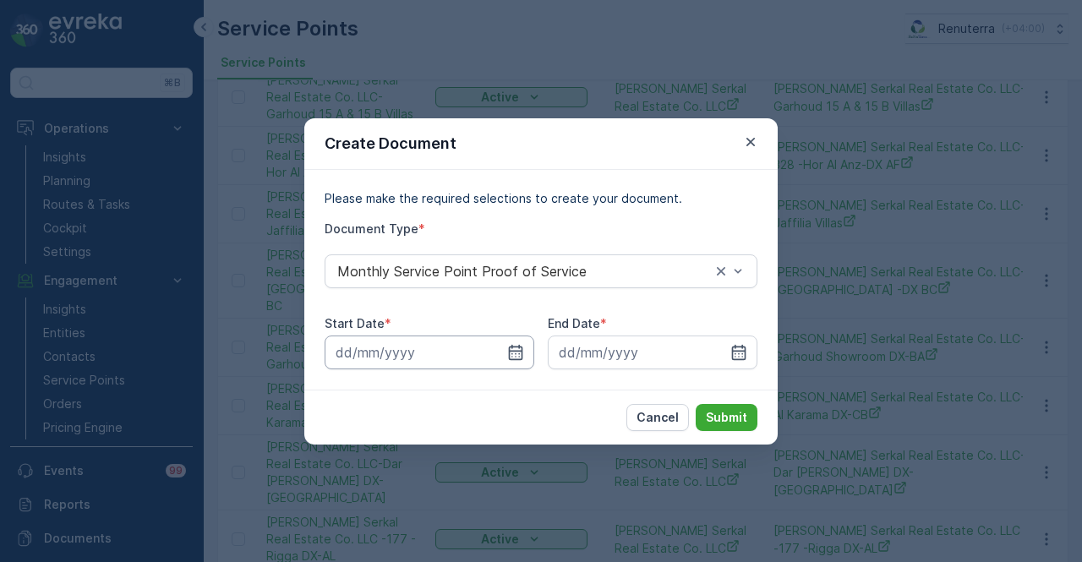
click at [502, 354] on input at bounding box center [430, 353] width 210 height 34
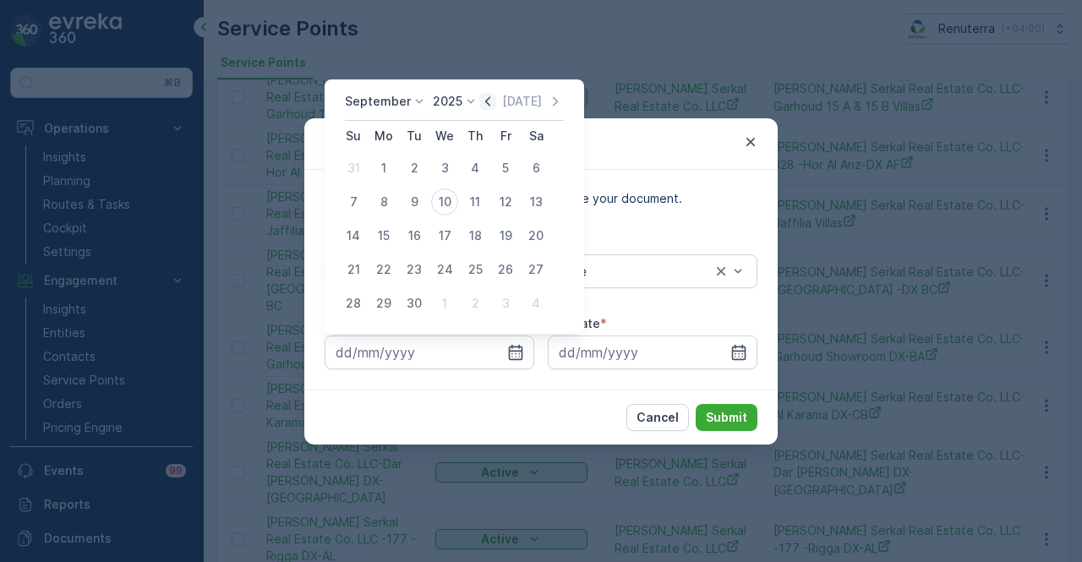
click at [486, 106] on icon "button" at bounding box center [487, 100] width 5 height 9
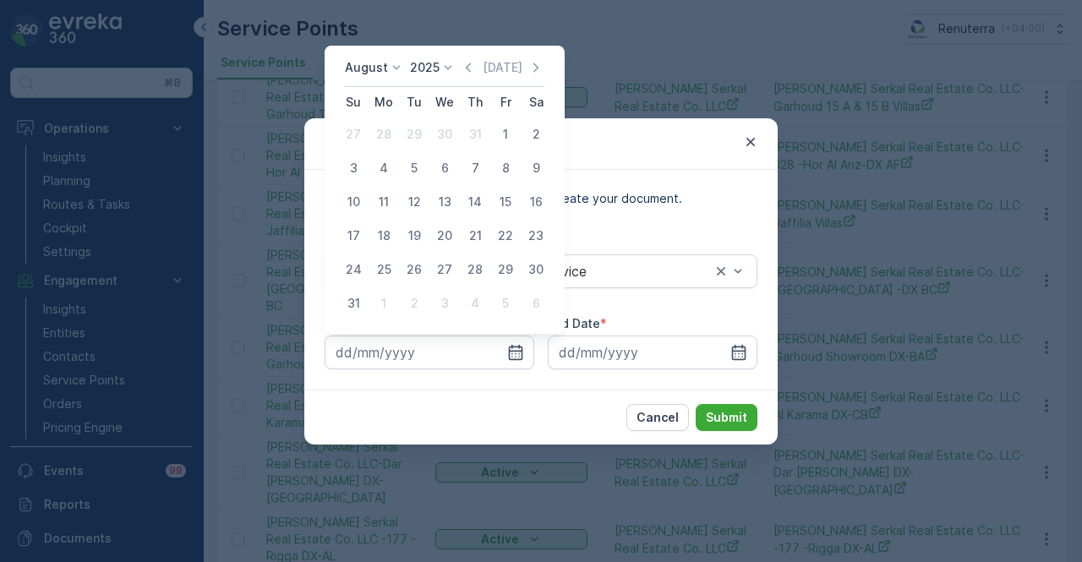
drag, startPoint x: 495, startPoint y: 139, endPoint x: 551, endPoint y: 205, distance: 87.0
click at [497, 140] on div "1" at bounding box center [505, 134] width 27 height 27
type input "01.08.2025"
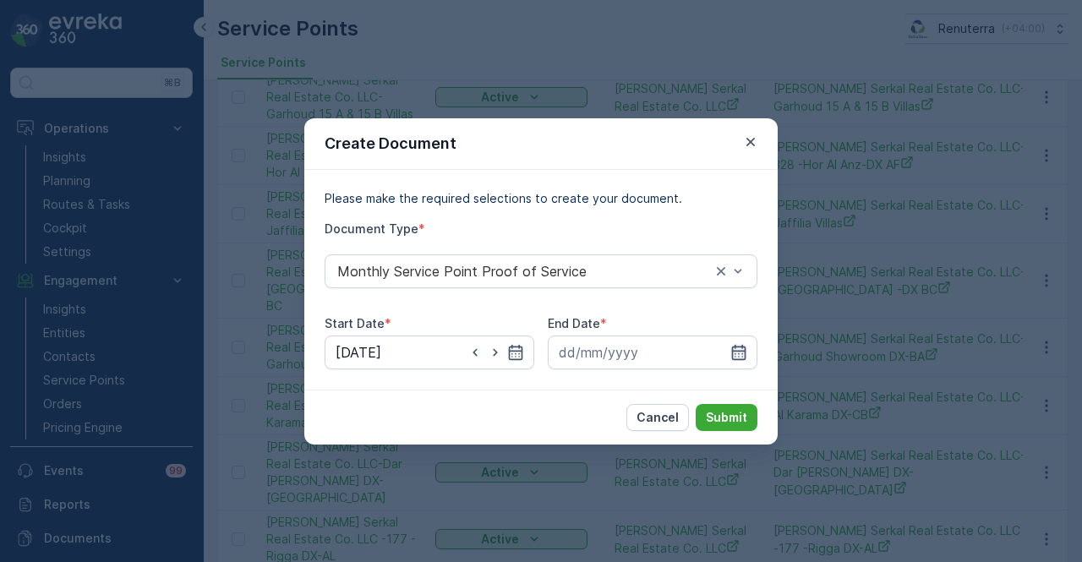
click at [735, 357] on icon "button" at bounding box center [738, 352] width 17 height 17
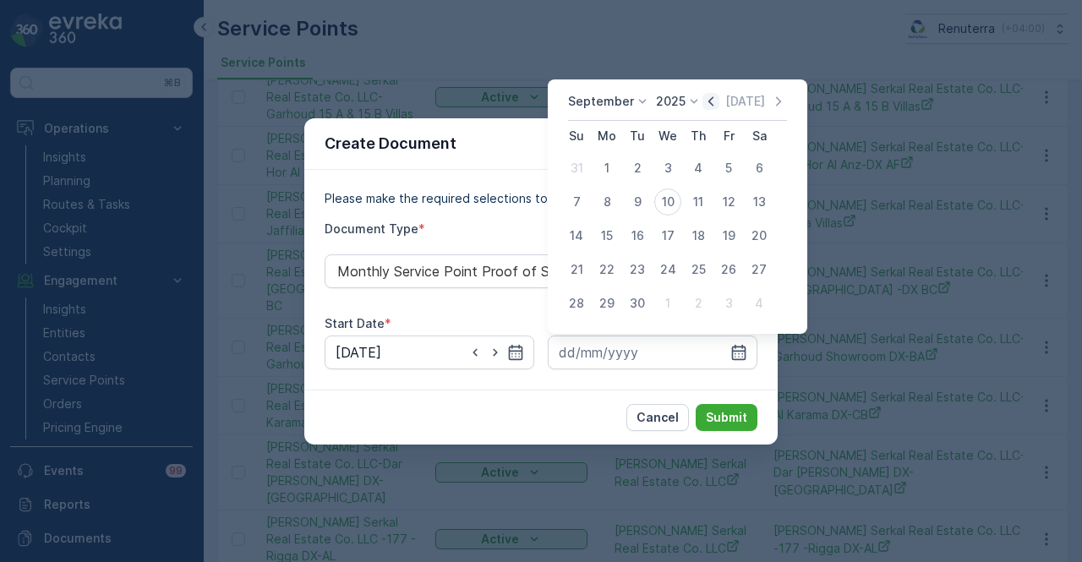
click at [711, 102] on icon "button" at bounding box center [710, 101] width 17 height 17
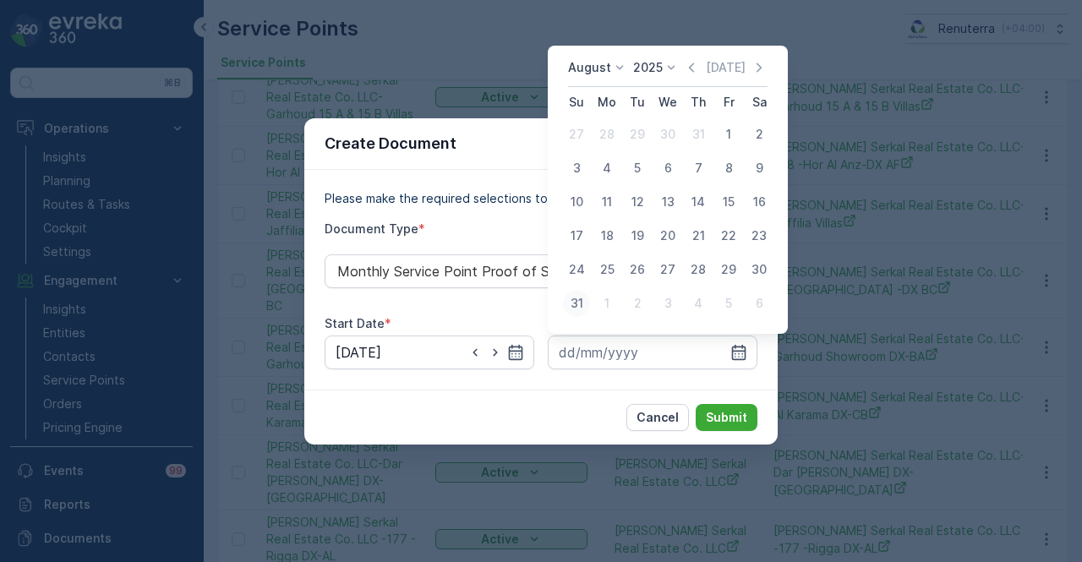
click at [586, 308] on div "31" at bounding box center [576, 303] width 27 height 27
type input "31.08.2025"
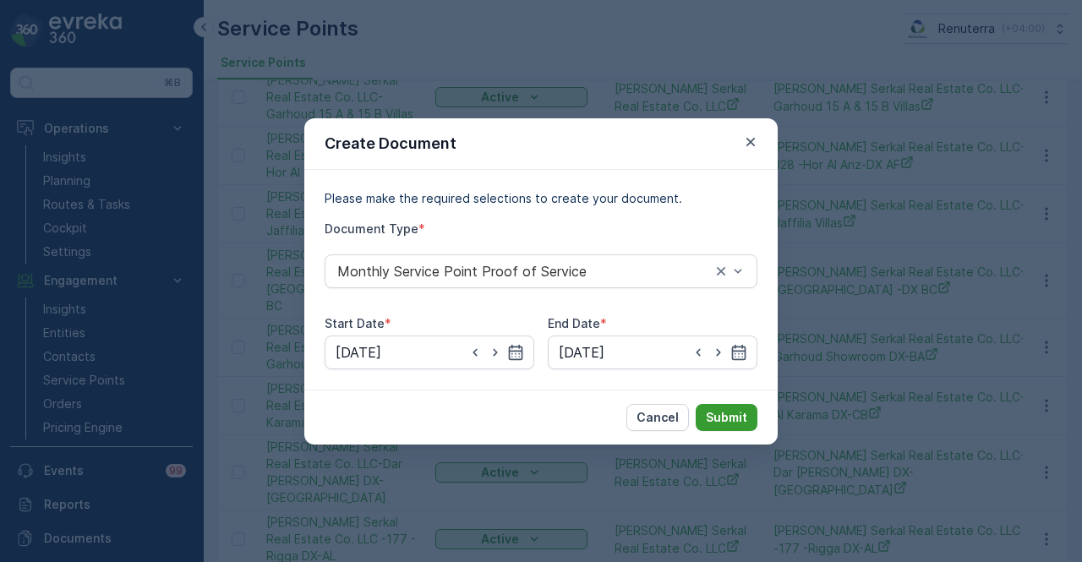
click at [725, 412] on p "Submit" at bounding box center [726, 417] width 41 height 17
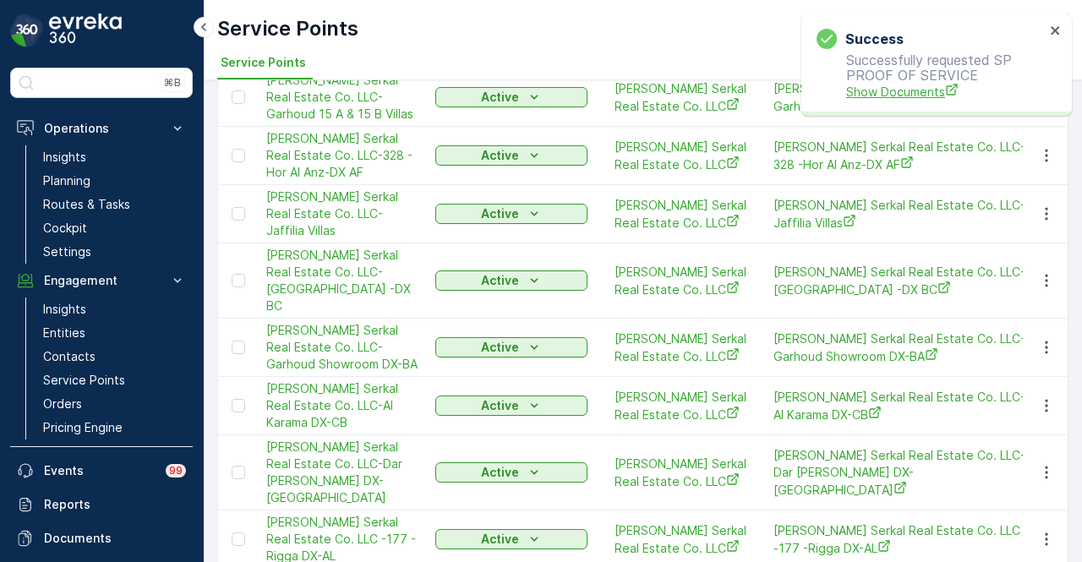
click at [890, 99] on span "Show Documents" at bounding box center [945, 92] width 199 height 18
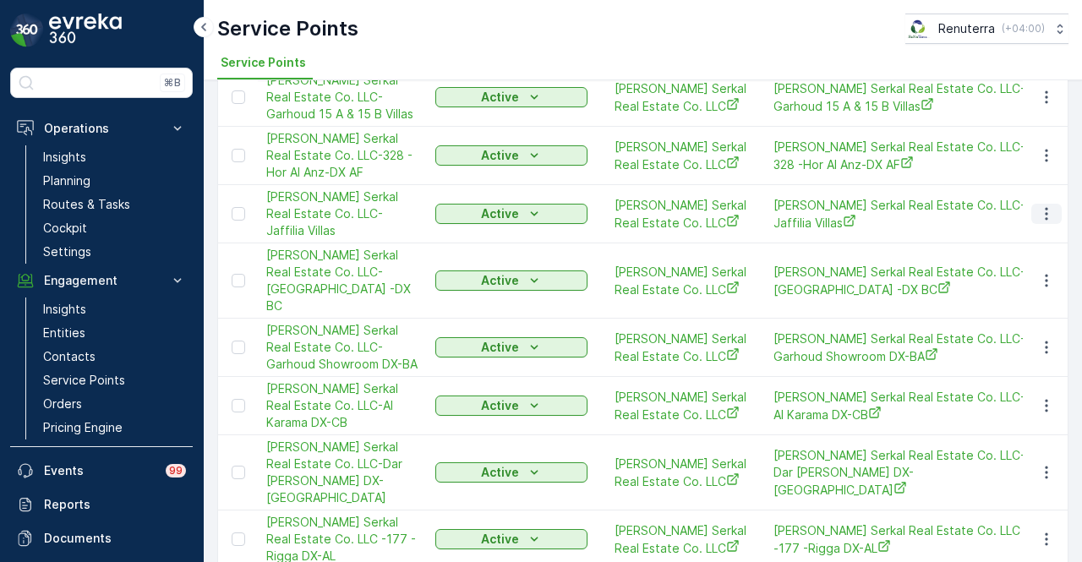
click at [1039, 222] on icon "button" at bounding box center [1046, 213] width 17 height 17
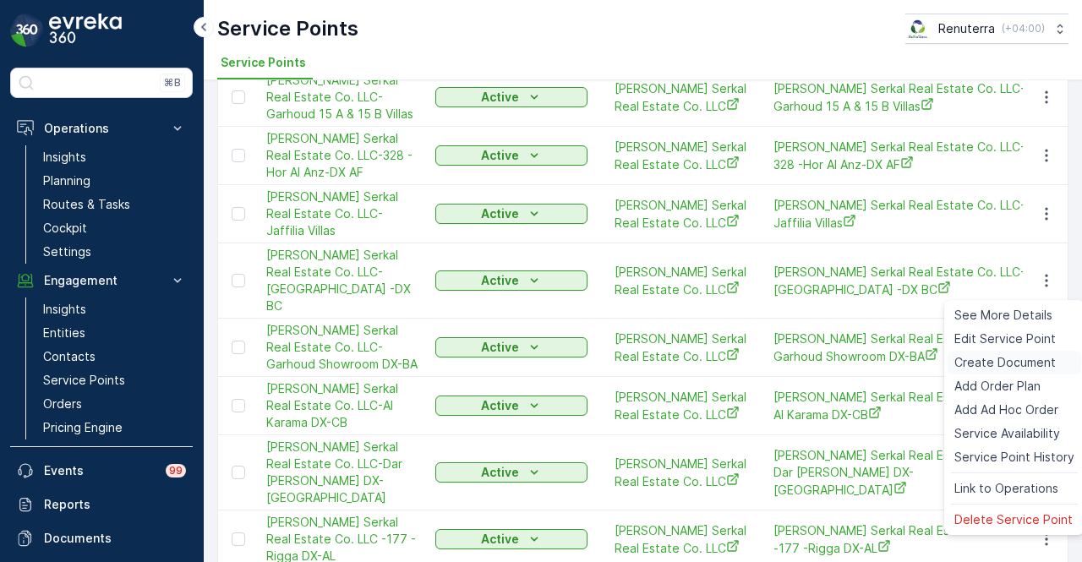
click at [1006, 369] on span "Create Document" at bounding box center [1004, 362] width 101 height 17
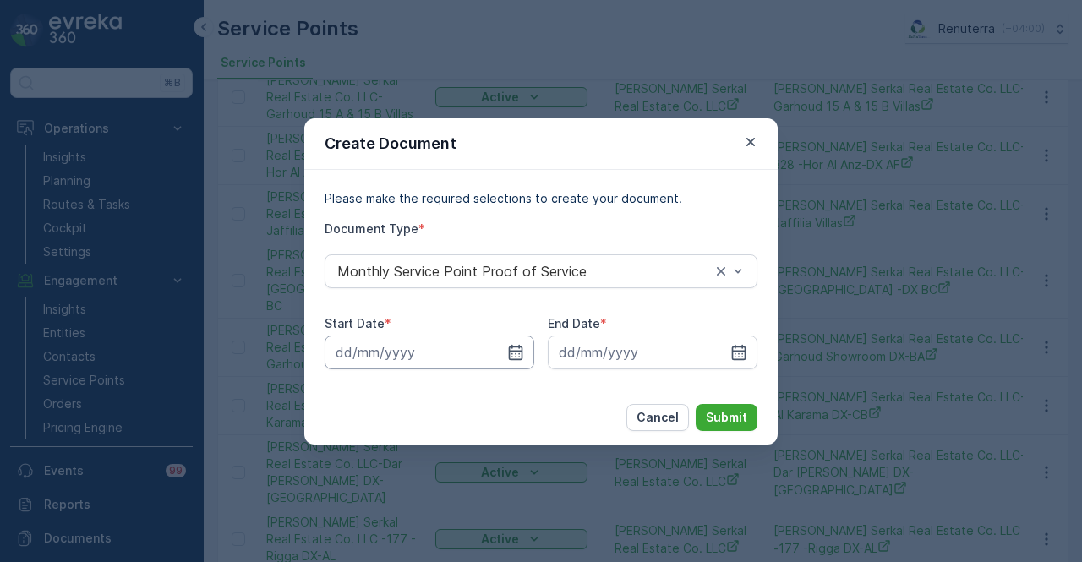
click at [504, 350] on input at bounding box center [430, 353] width 210 height 34
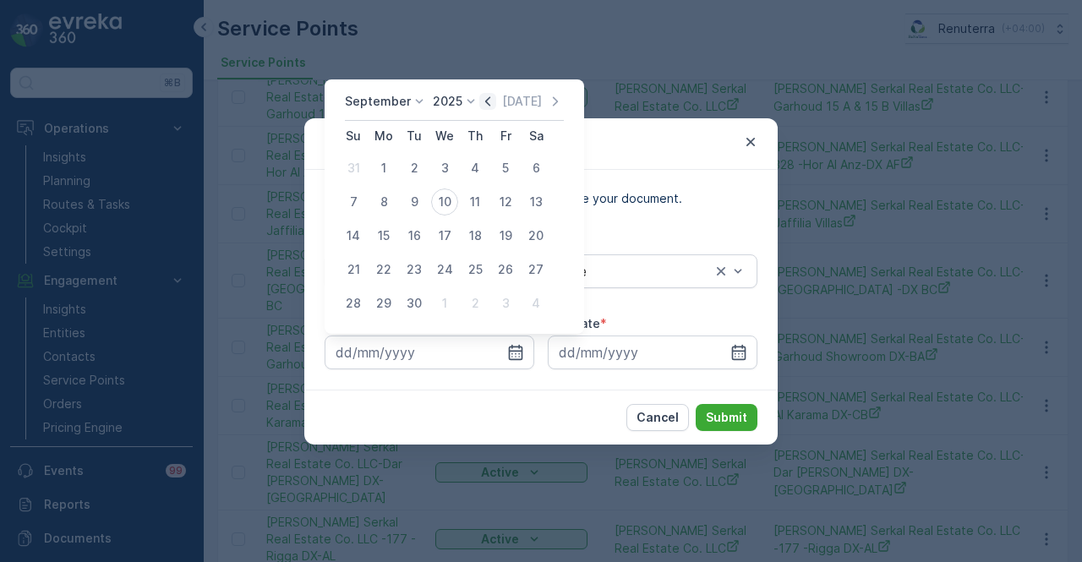
click at [492, 95] on icon "button" at bounding box center [487, 101] width 17 height 17
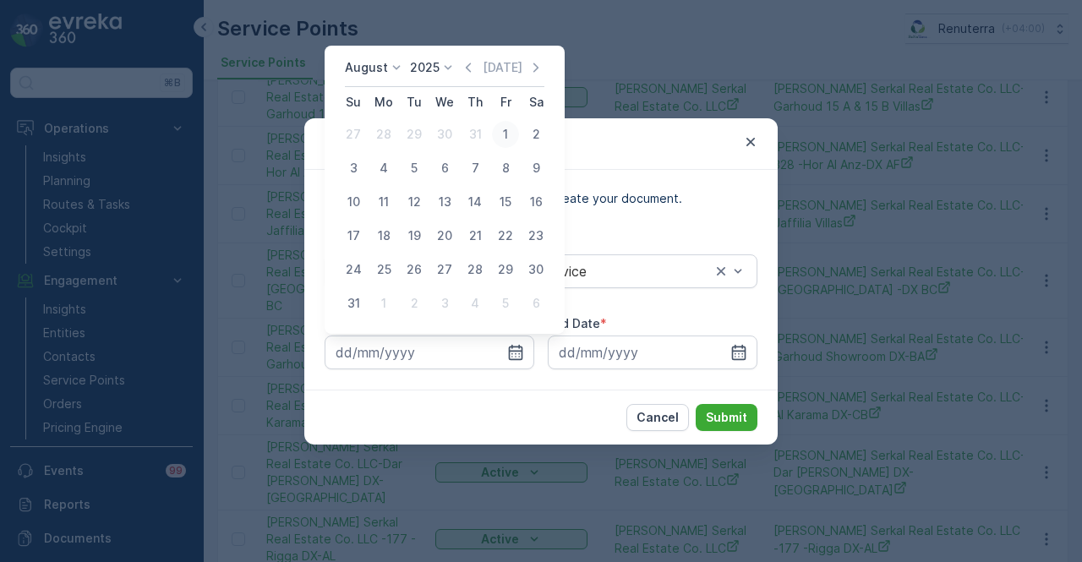
click at [505, 124] on div "1" at bounding box center [505, 134] width 27 height 27
type input "01.08.2025"
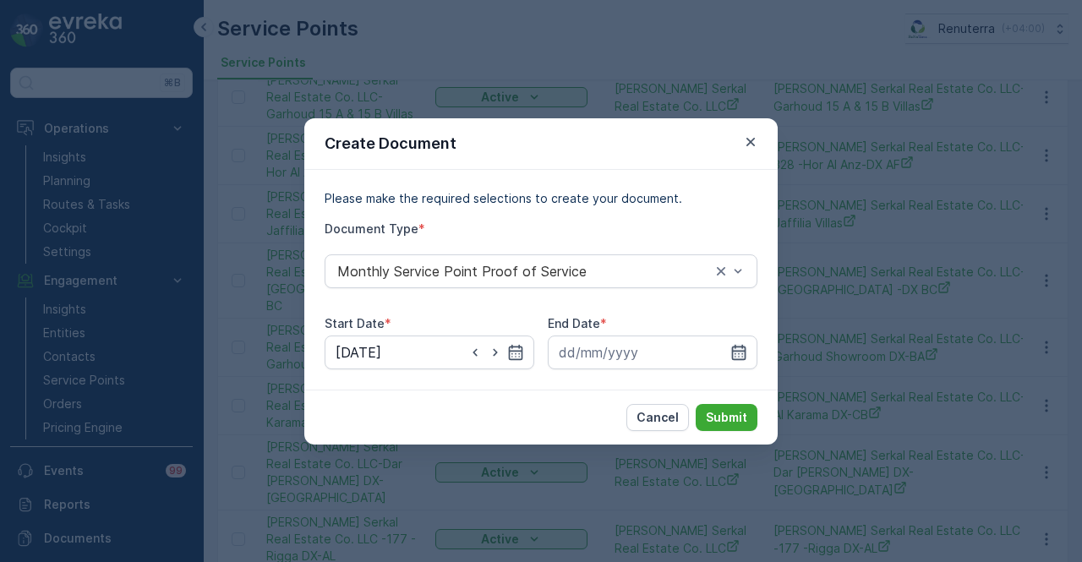
click at [745, 354] on icon "button" at bounding box center [738, 352] width 17 height 17
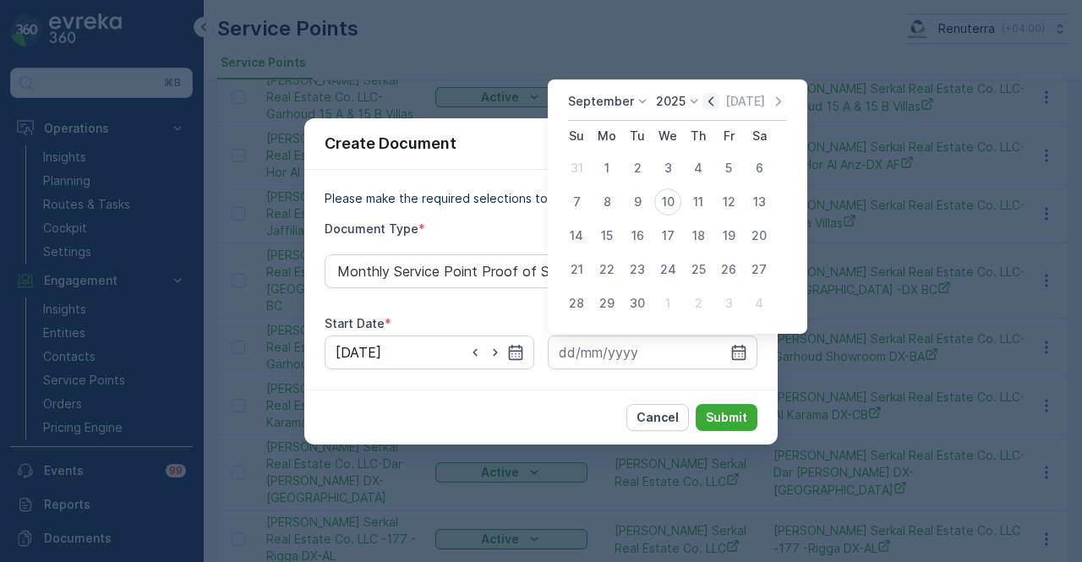
click at [710, 101] on icon "button" at bounding box center [710, 101] width 17 height 17
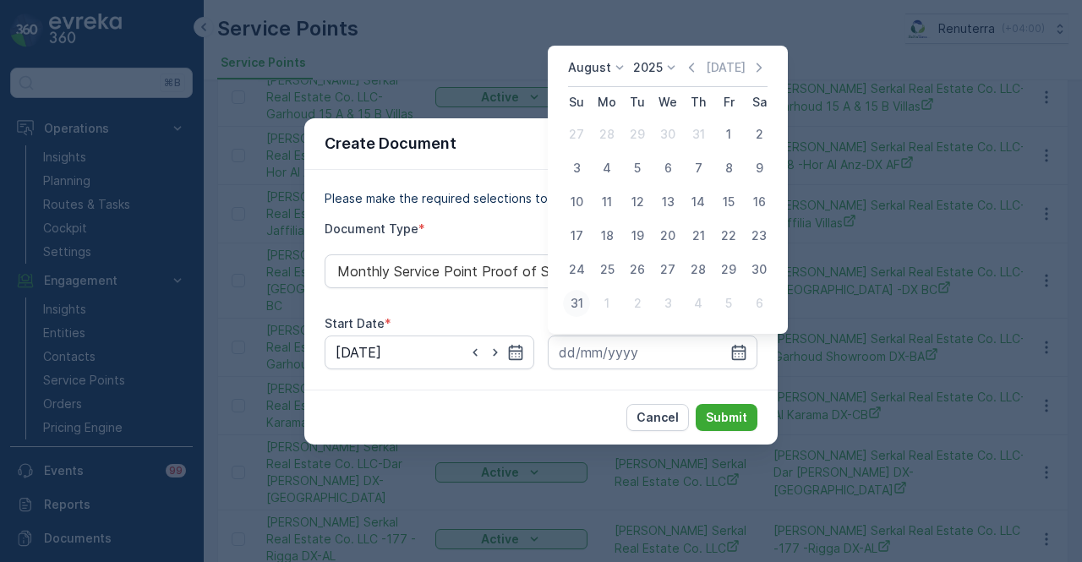
click at [590, 307] on button "31" at bounding box center [576, 303] width 30 height 30
type input "31.08.2025"
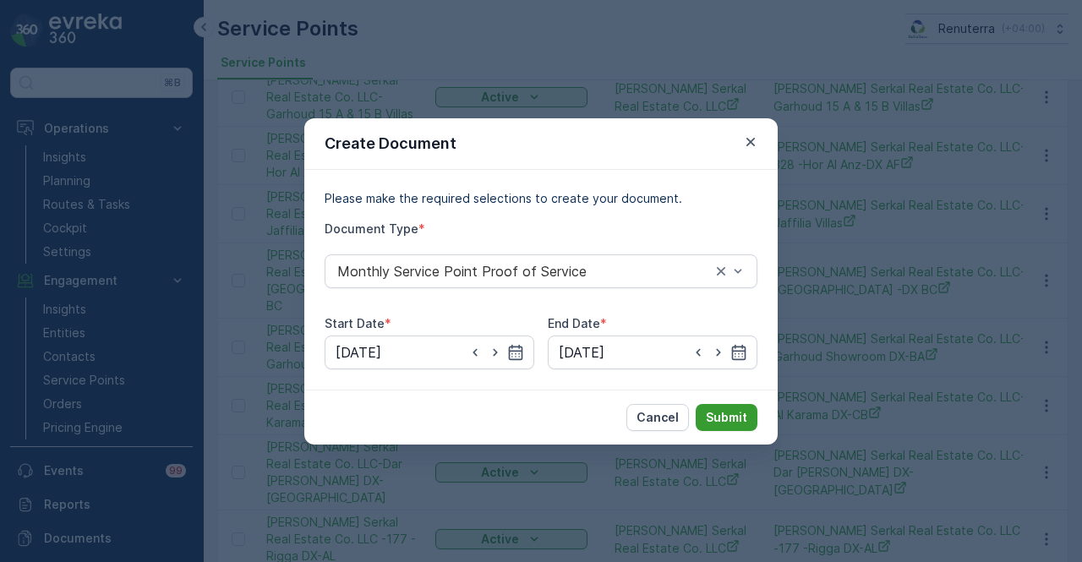
click at [719, 412] on p "Submit" at bounding box center [726, 417] width 41 height 17
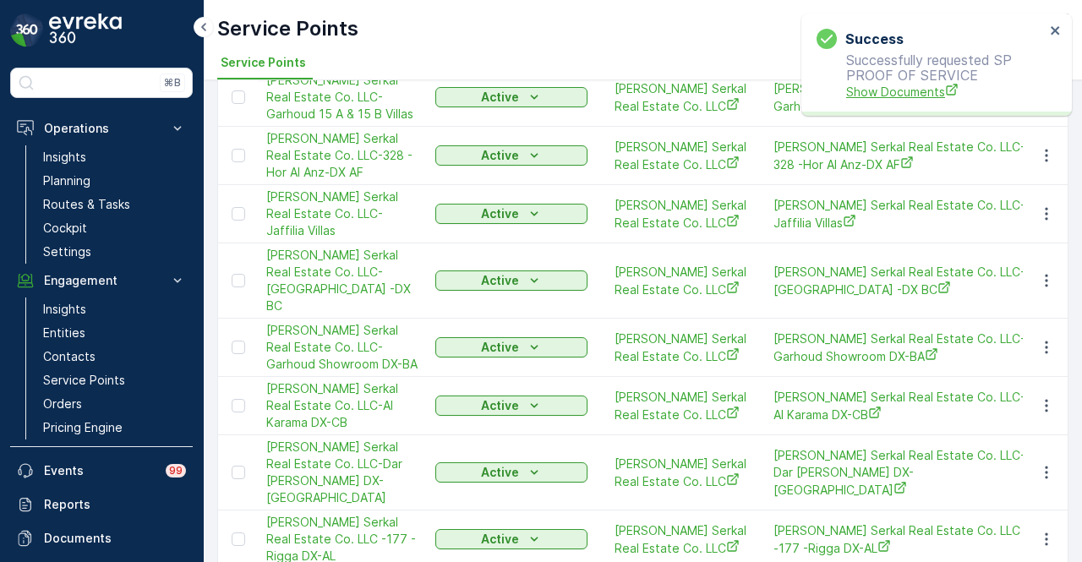
click at [876, 100] on span "Show Documents" at bounding box center [945, 92] width 199 height 18
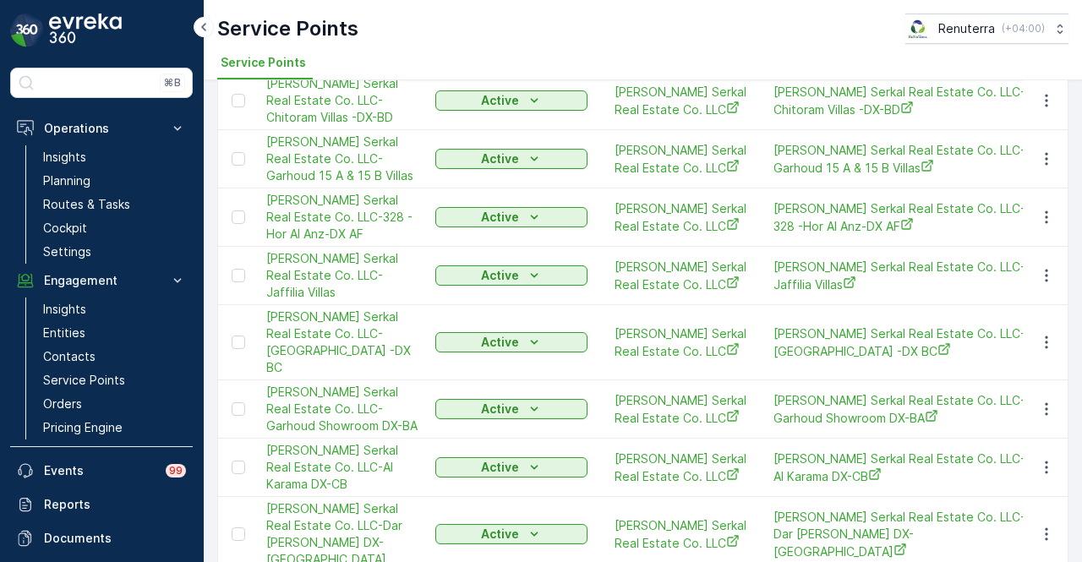
scroll to position [218, 0]
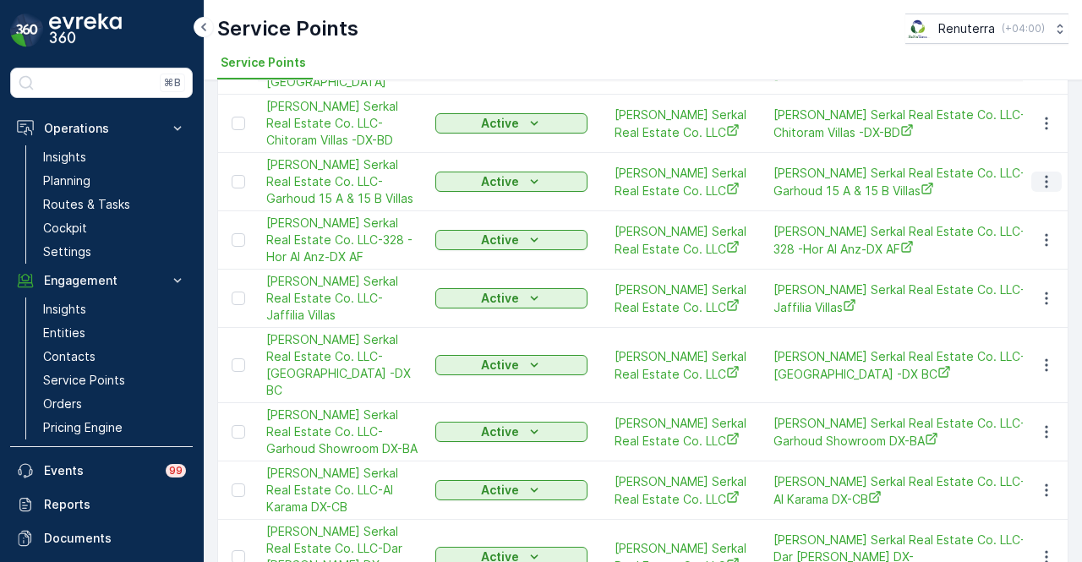
click at [1040, 190] on icon "button" at bounding box center [1046, 181] width 17 height 17
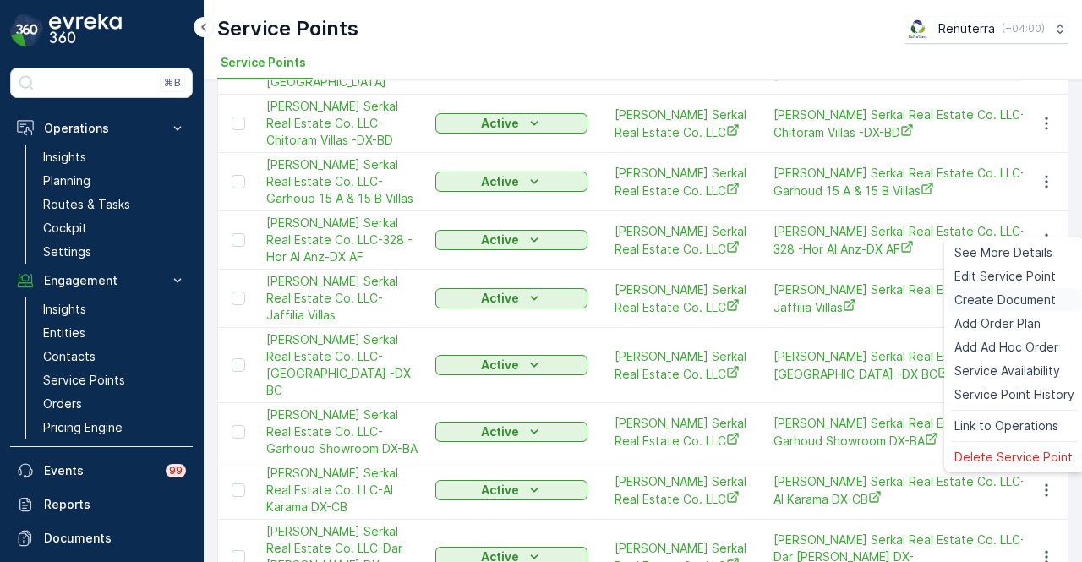
click at [962, 300] on span "Create Document" at bounding box center [1004, 300] width 101 height 17
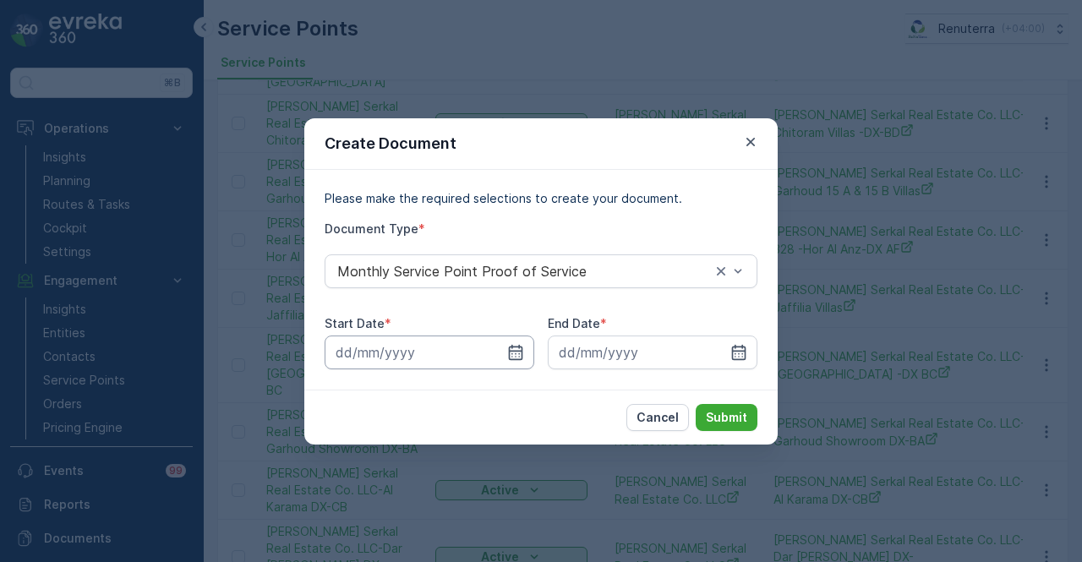
click at [514, 361] on input at bounding box center [430, 353] width 210 height 34
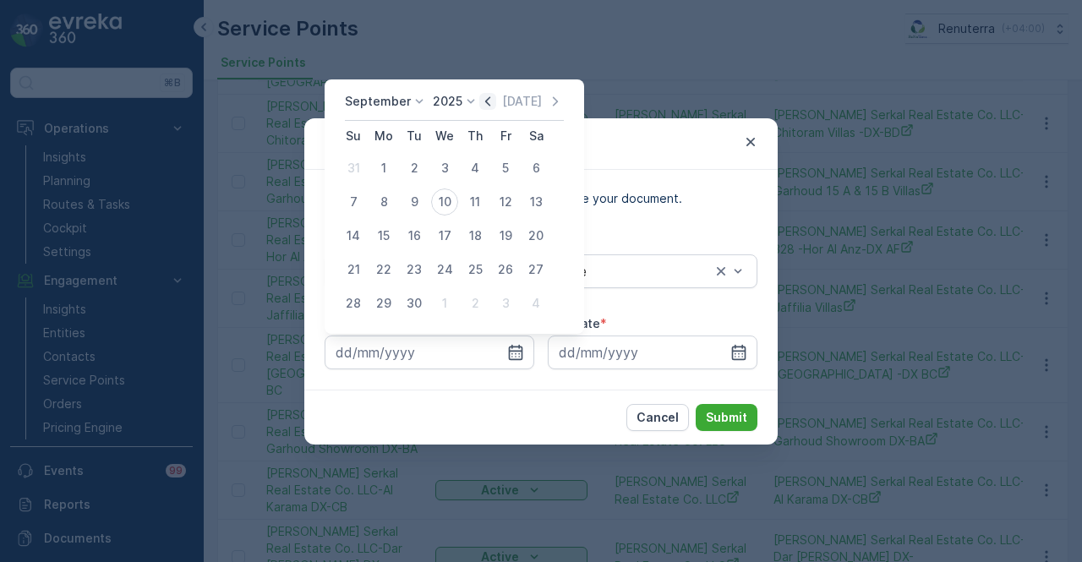
click at [479, 106] on icon "button" at bounding box center [487, 101] width 17 height 17
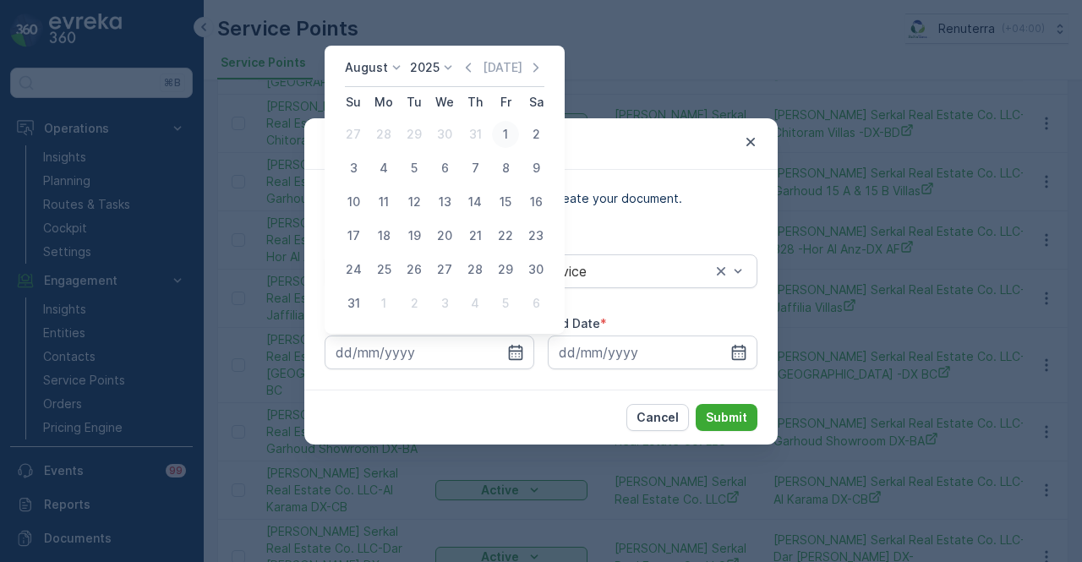
click at [501, 131] on div "1" at bounding box center [505, 134] width 27 height 27
type input "01.08.2025"
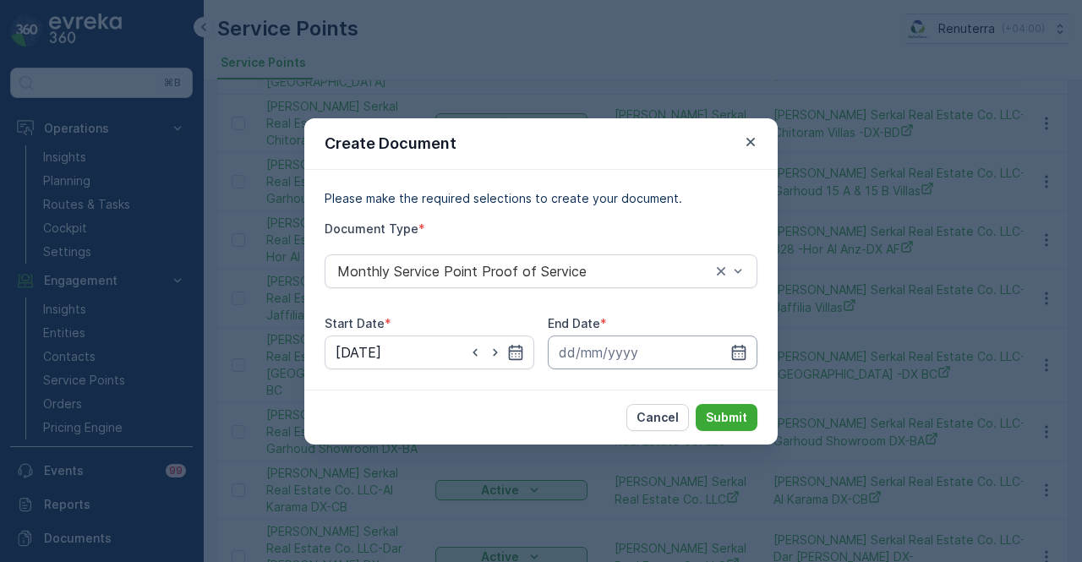
click at [738, 344] on icon "button" at bounding box center [738, 352] width 17 height 17
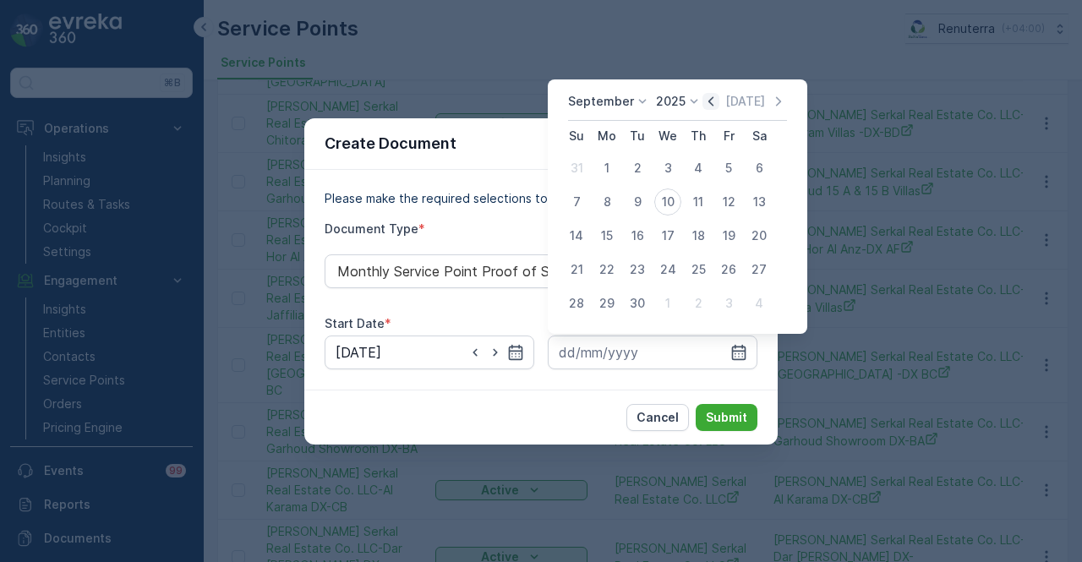
click at [707, 104] on icon "button" at bounding box center [710, 101] width 17 height 17
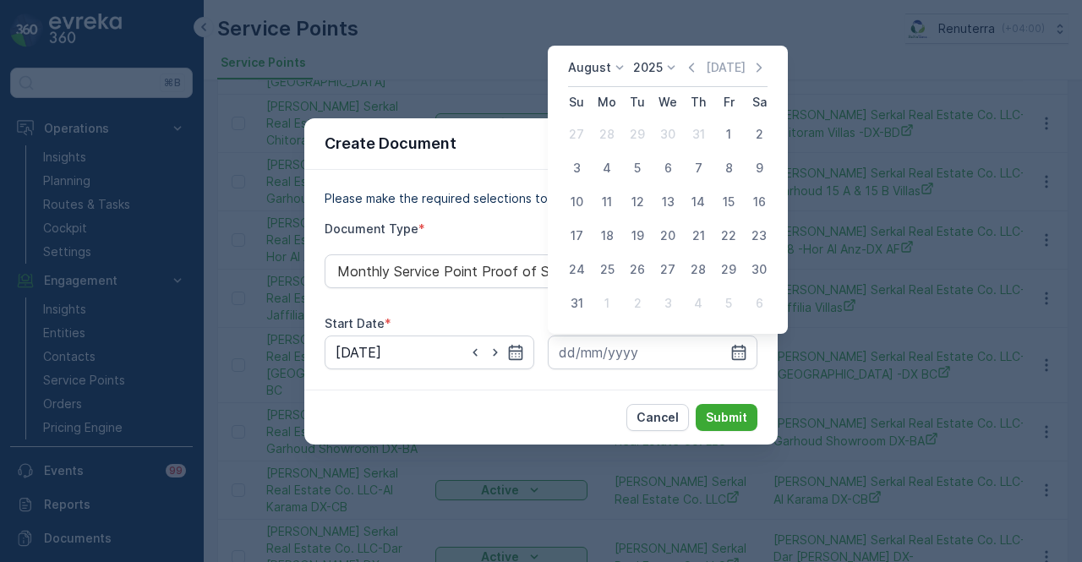
drag, startPoint x: 586, startPoint y: 308, endPoint x: 663, endPoint y: 379, distance: 105.9
click at [587, 308] on div "31" at bounding box center [576, 303] width 27 height 27
type input "31.08.2025"
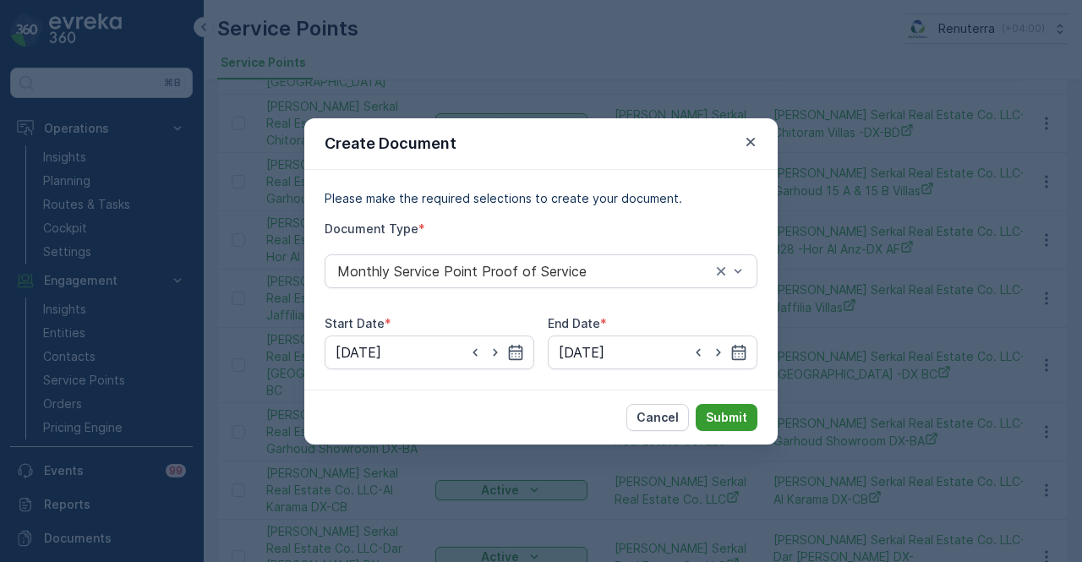
click at [747, 424] on button "Submit" at bounding box center [727, 417] width 62 height 27
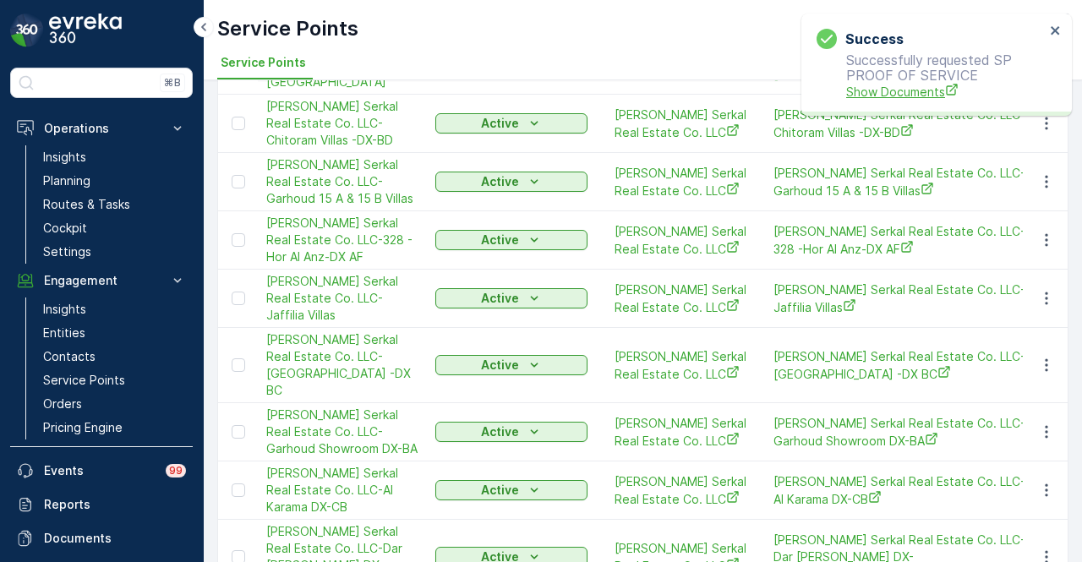
click at [865, 89] on span "Show Documents" at bounding box center [945, 92] width 199 height 18
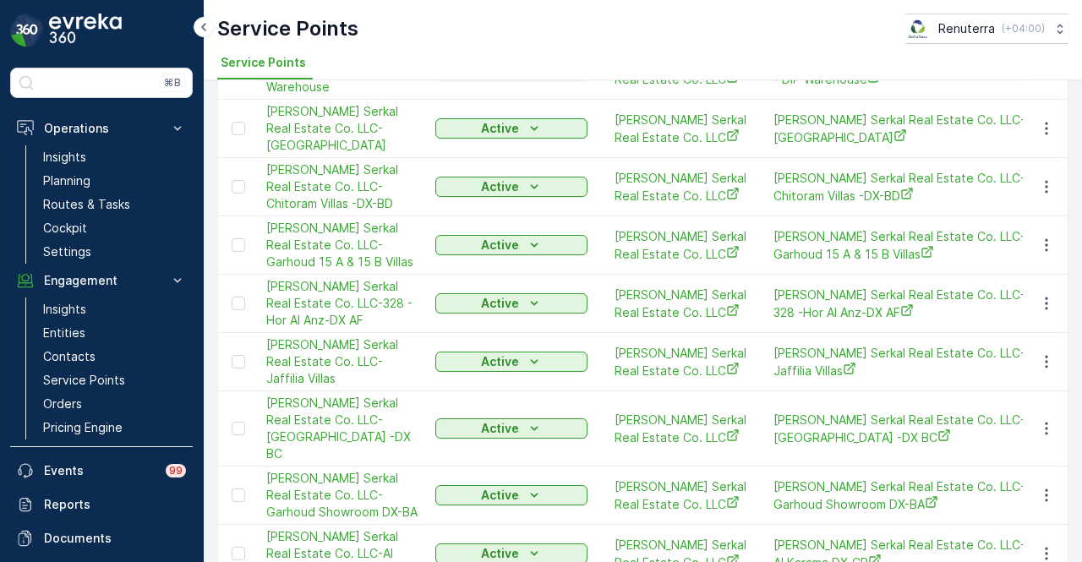
scroll to position [134, 0]
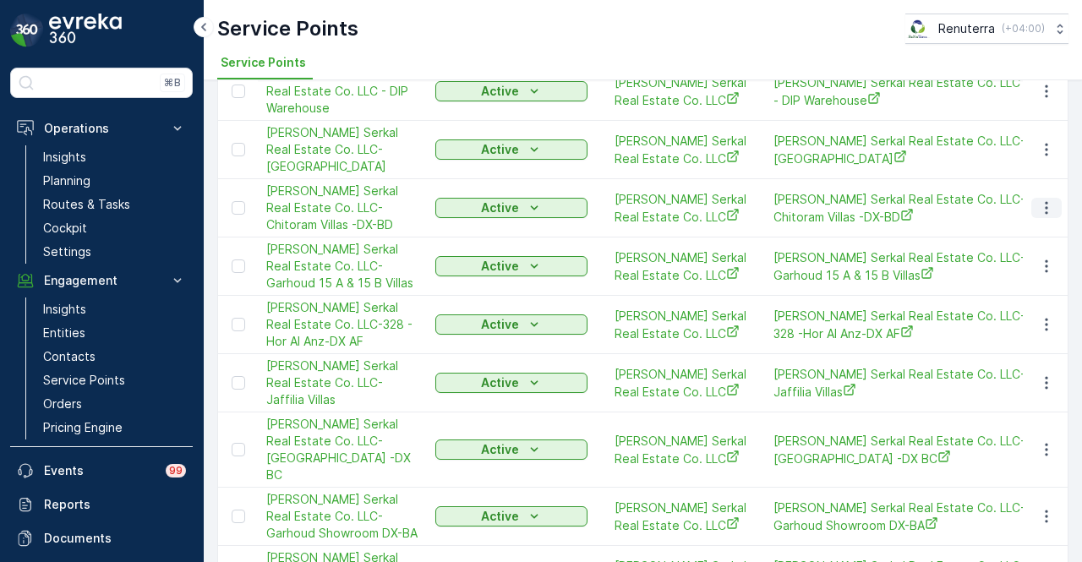
click at [1047, 216] on icon "button" at bounding box center [1046, 207] width 17 height 17
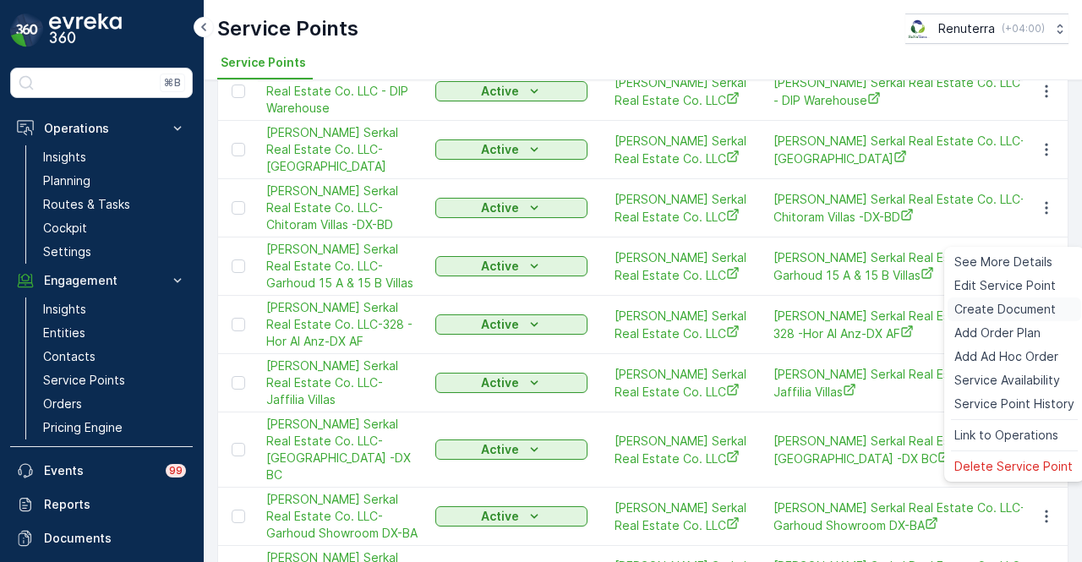
click at [1023, 301] on span "Create Document" at bounding box center [1004, 309] width 101 height 17
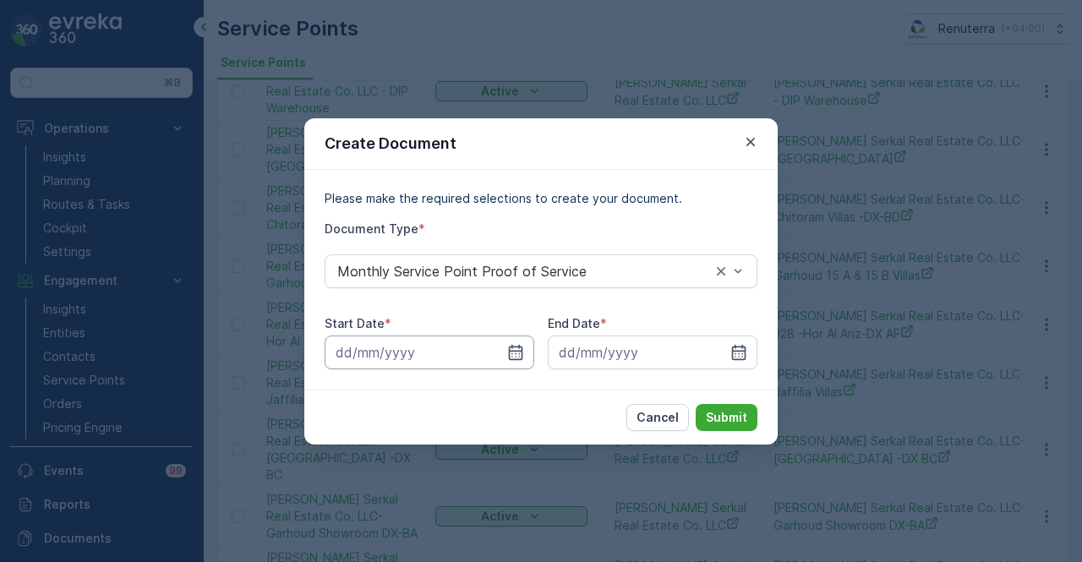
click at [504, 363] on input at bounding box center [430, 353] width 210 height 34
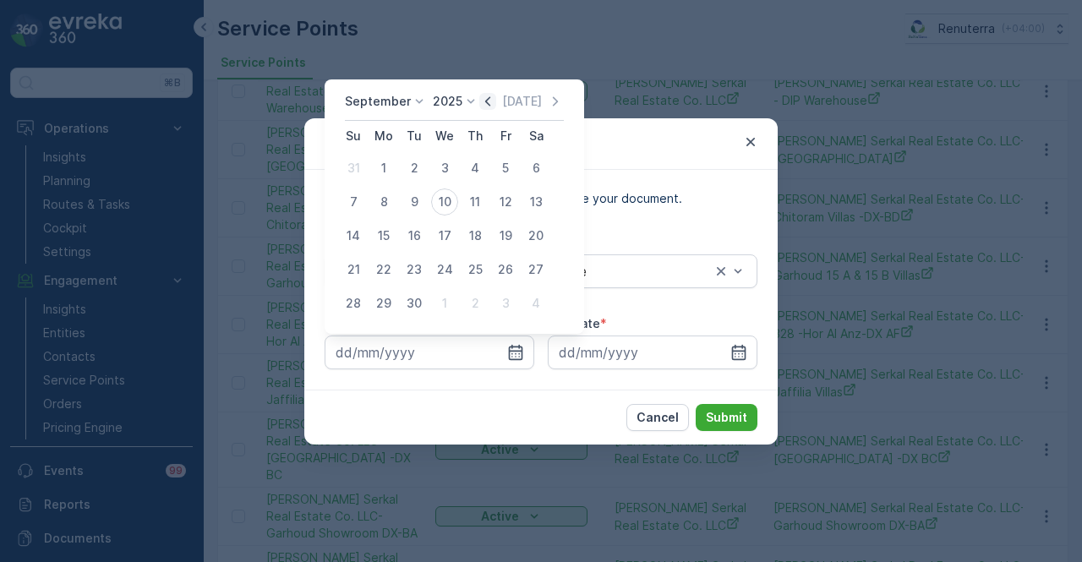
click at [480, 105] on icon "button" at bounding box center [487, 101] width 17 height 17
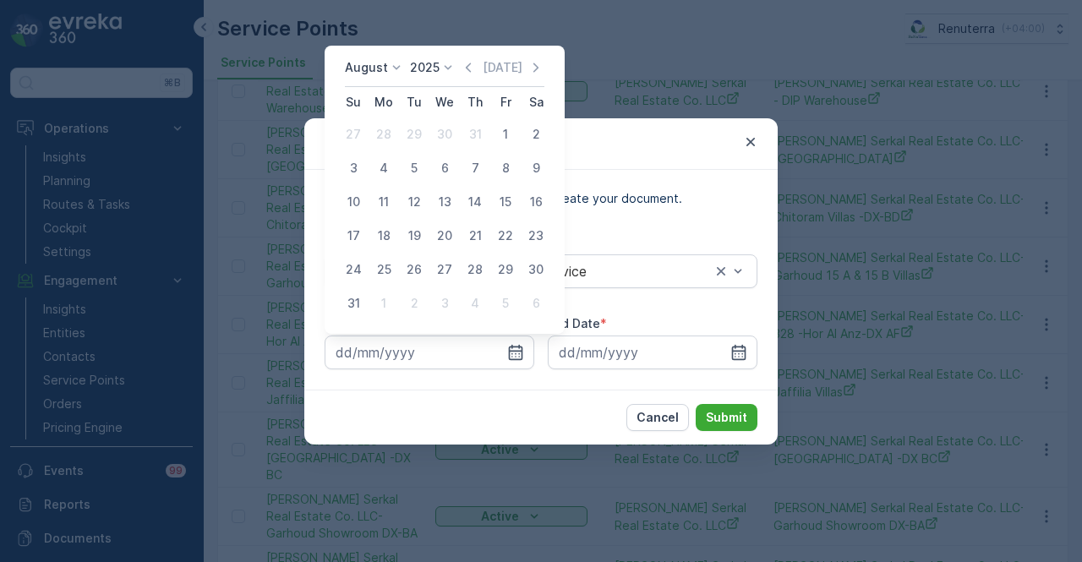
click at [498, 119] on td "1" at bounding box center [505, 134] width 30 height 34
click at [498, 133] on div "1" at bounding box center [505, 134] width 27 height 27
type input "01.08.2025"
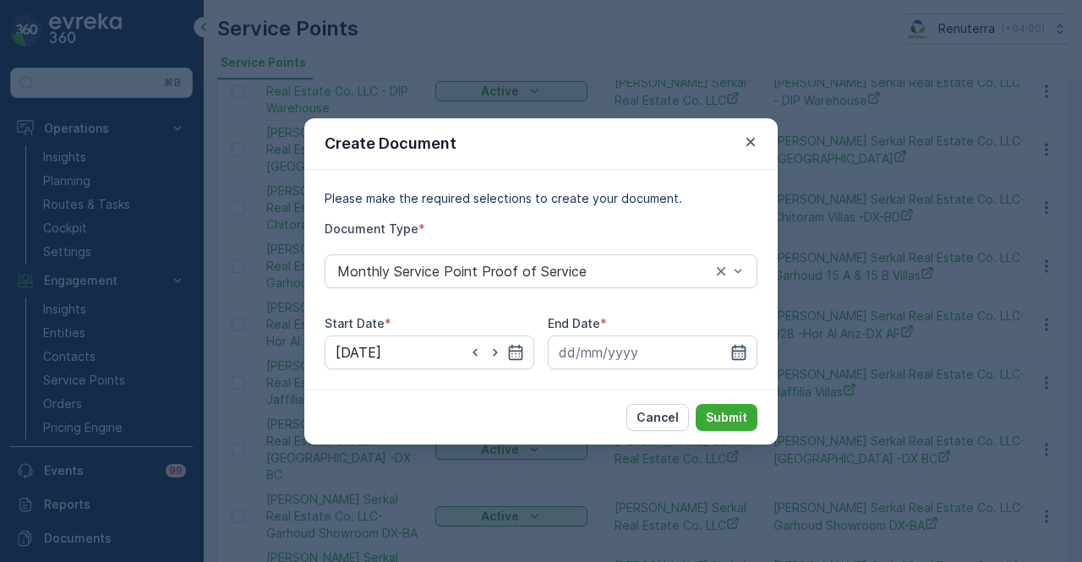
click at [740, 353] on icon "button" at bounding box center [738, 352] width 17 height 17
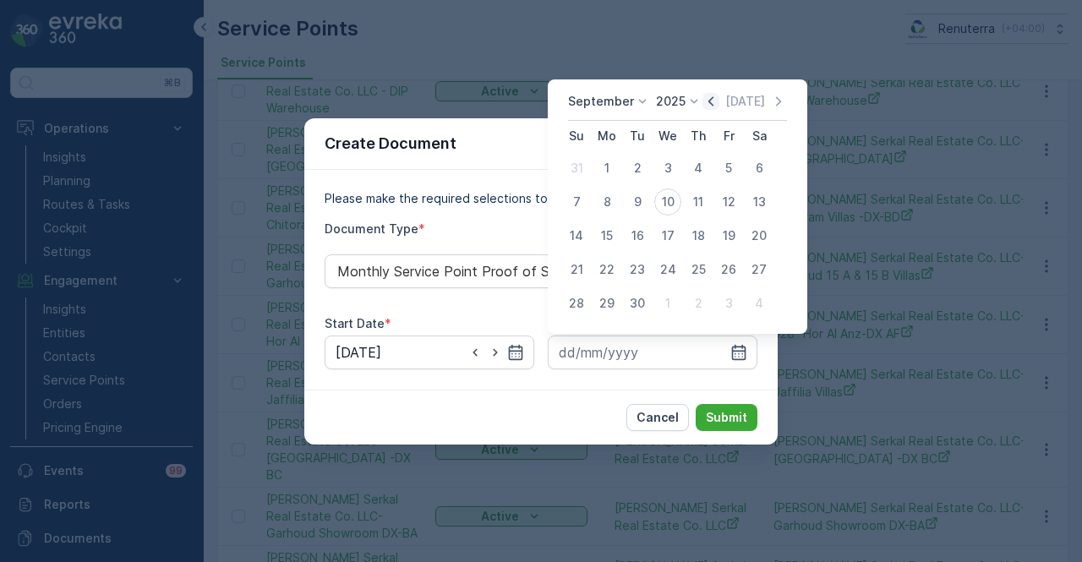
click at [705, 99] on icon "button" at bounding box center [710, 101] width 17 height 17
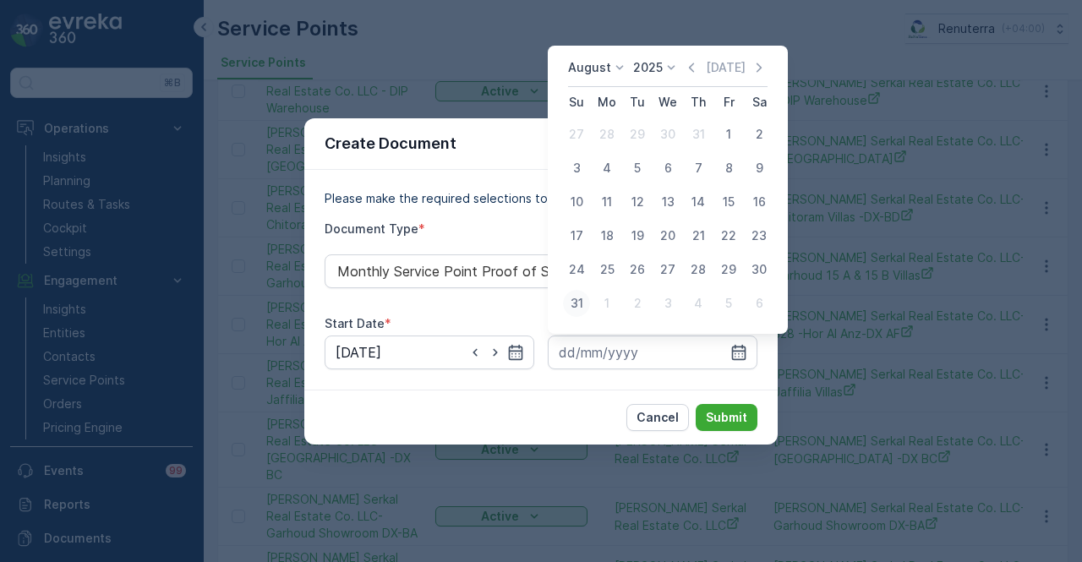
click at [566, 307] on div "31" at bounding box center [576, 303] width 27 height 27
type input "31.08.2025"
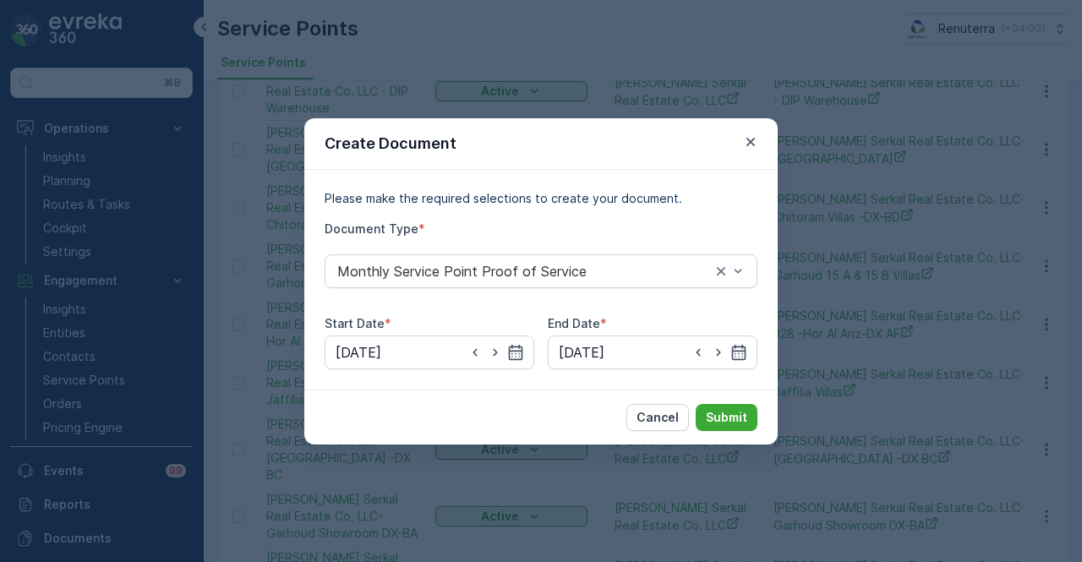
click at [718, 398] on div "Cancel Submit" at bounding box center [540, 417] width 473 height 55
click at [720, 407] on button "Submit" at bounding box center [727, 417] width 62 height 27
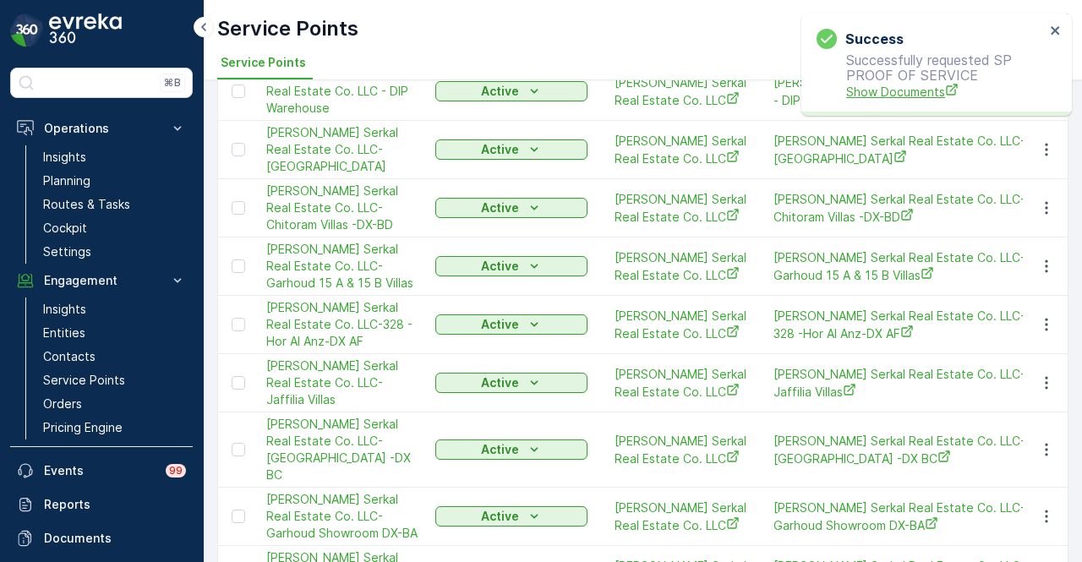
click at [880, 90] on span "Show Documents" at bounding box center [945, 92] width 199 height 18
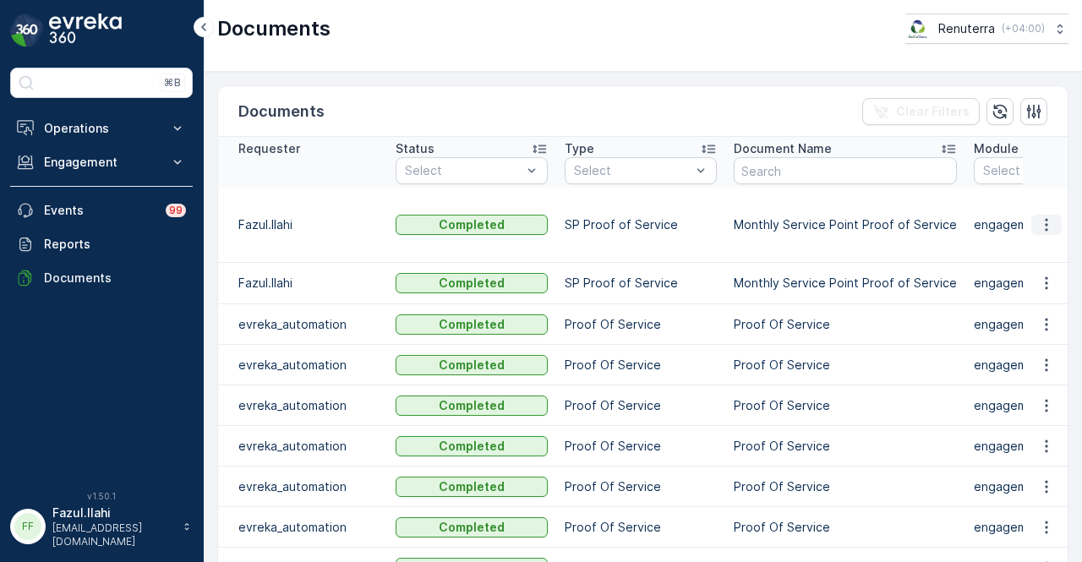
click at [1038, 216] on icon "button" at bounding box center [1046, 224] width 17 height 17
click at [1034, 246] on span "See Details" at bounding box center [1041, 240] width 65 height 17
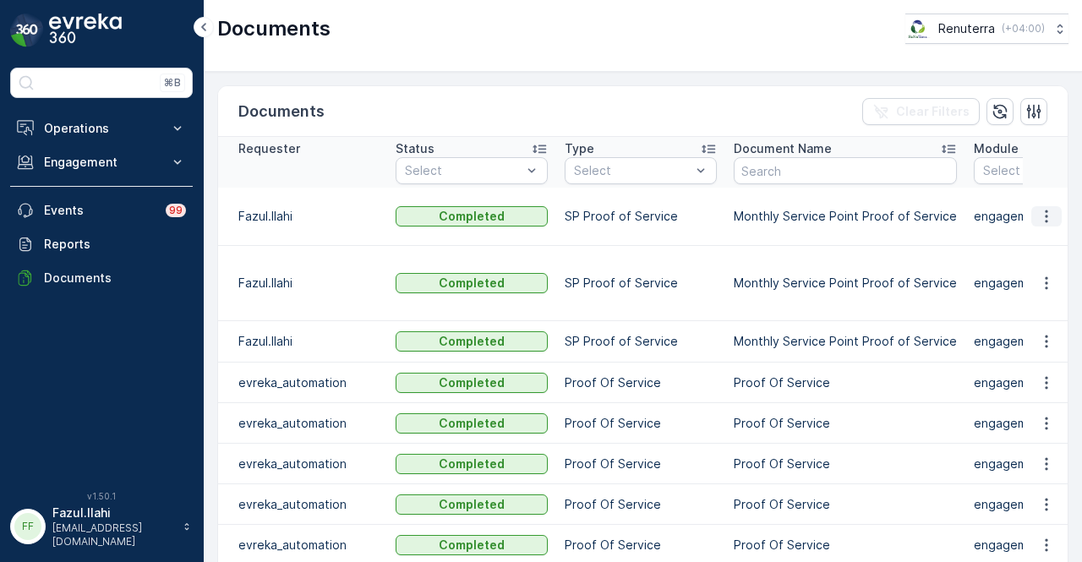
click at [1041, 217] on icon "button" at bounding box center [1046, 216] width 17 height 17
click at [1031, 236] on span "See Details" at bounding box center [1041, 240] width 65 height 17
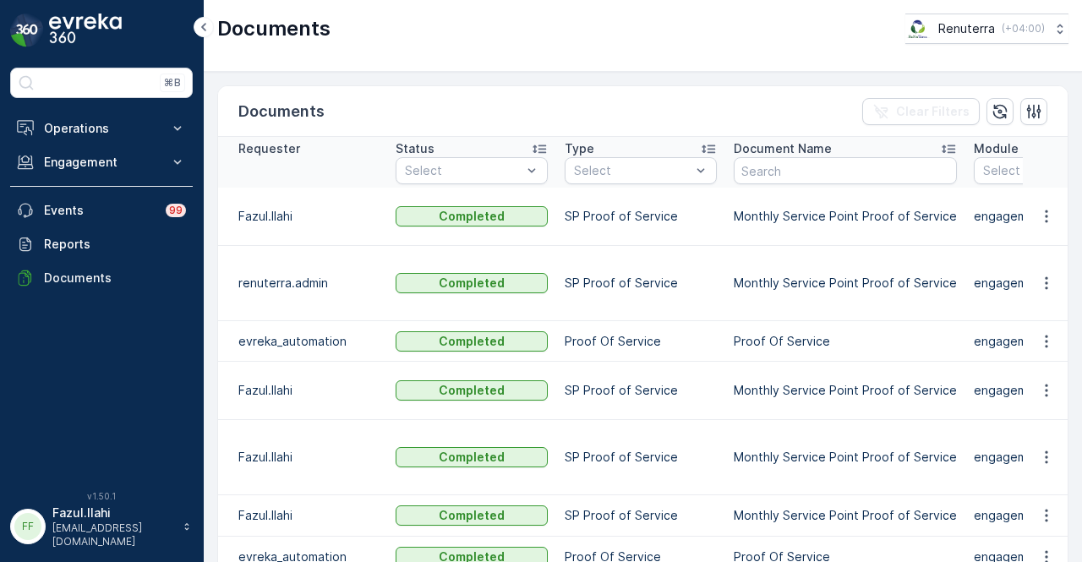
click at [1059, 227] on td at bounding box center [1046, 217] width 46 height 58
click at [1047, 213] on icon "button" at bounding box center [1046, 216] width 17 height 17
click at [1044, 229] on div "See Details" at bounding box center [1041, 240] width 79 height 24
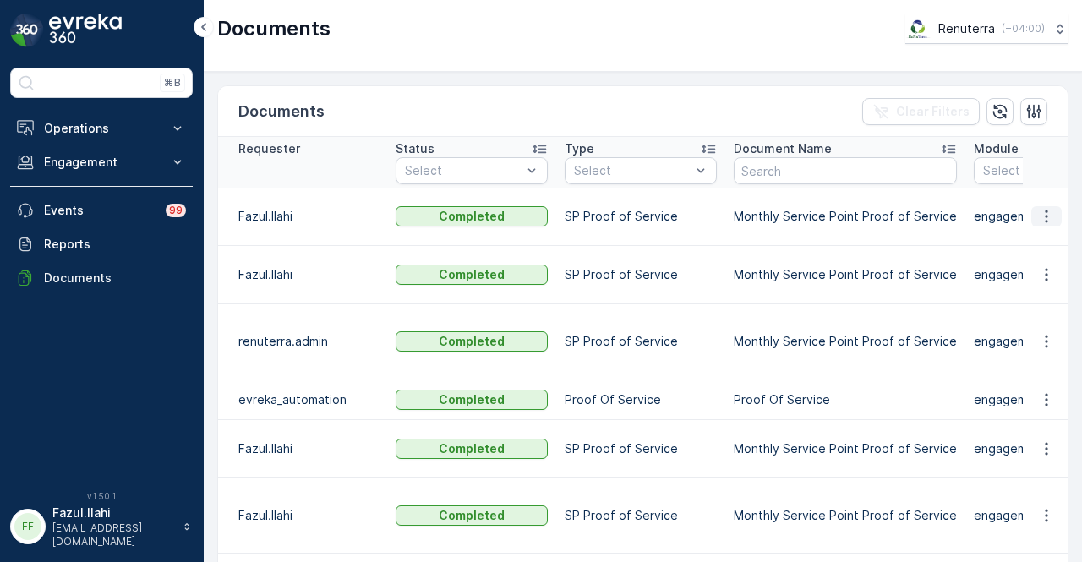
click at [1045, 224] on icon "button" at bounding box center [1046, 216] width 17 height 17
click at [1041, 243] on span "See Details" at bounding box center [1041, 248] width 65 height 17
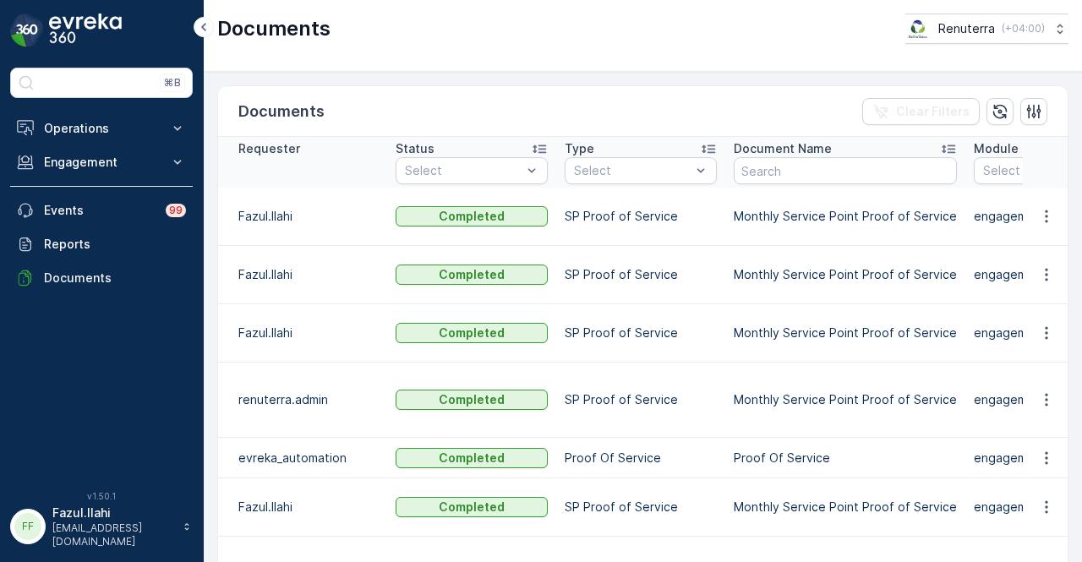
click at [1051, 210] on td at bounding box center [1046, 217] width 46 height 58
click at [1031, 222] on button "button" at bounding box center [1046, 216] width 30 height 20
click at [1031, 249] on span "See Details" at bounding box center [1041, 248] width 65 height 17
